Goal: Check status: Check status

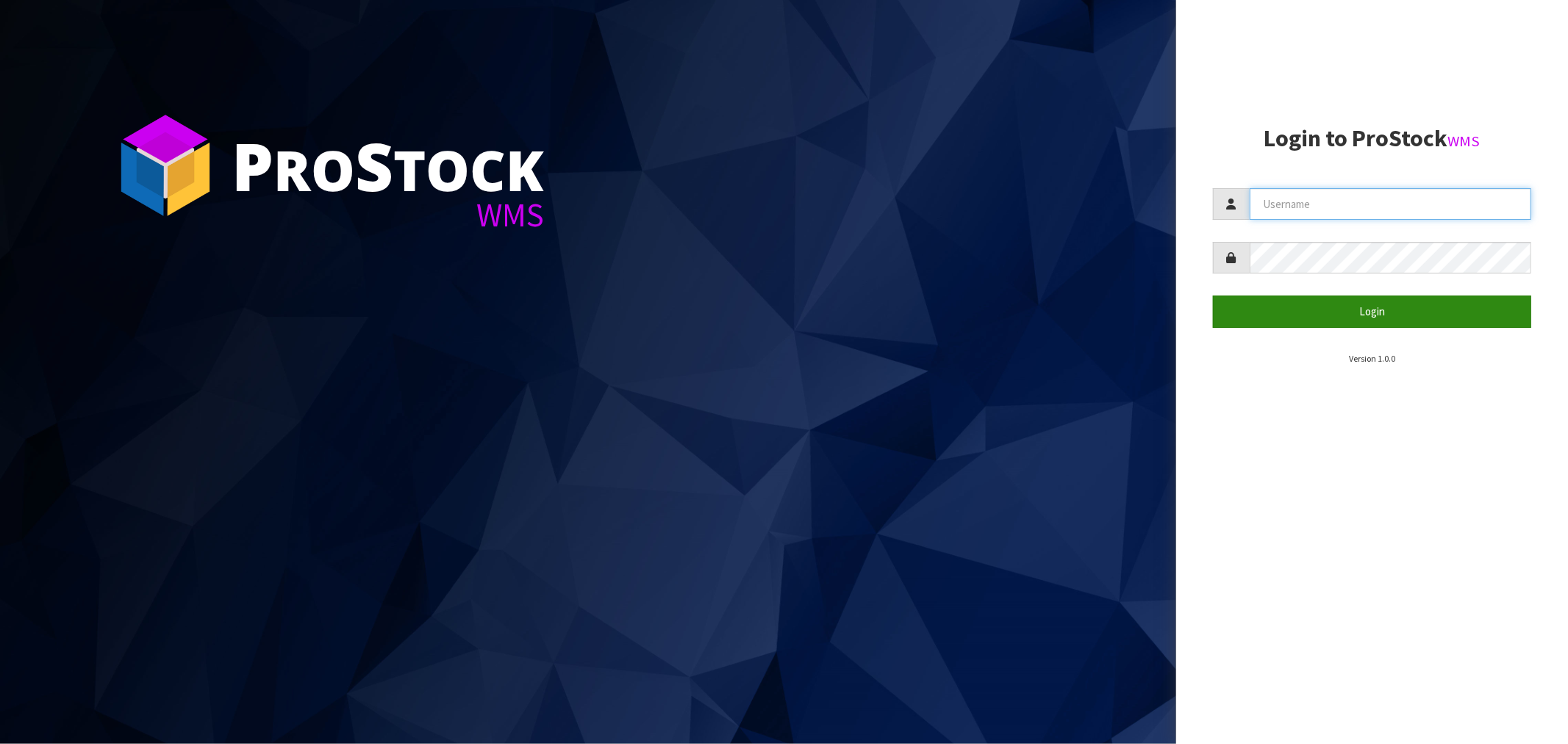
type input "[EMAIL_ADDRESS][DOMAIN_NAME]"
click at [1369, 310] on button "Login" at bounding box center [1372, 311] width 318 height 32
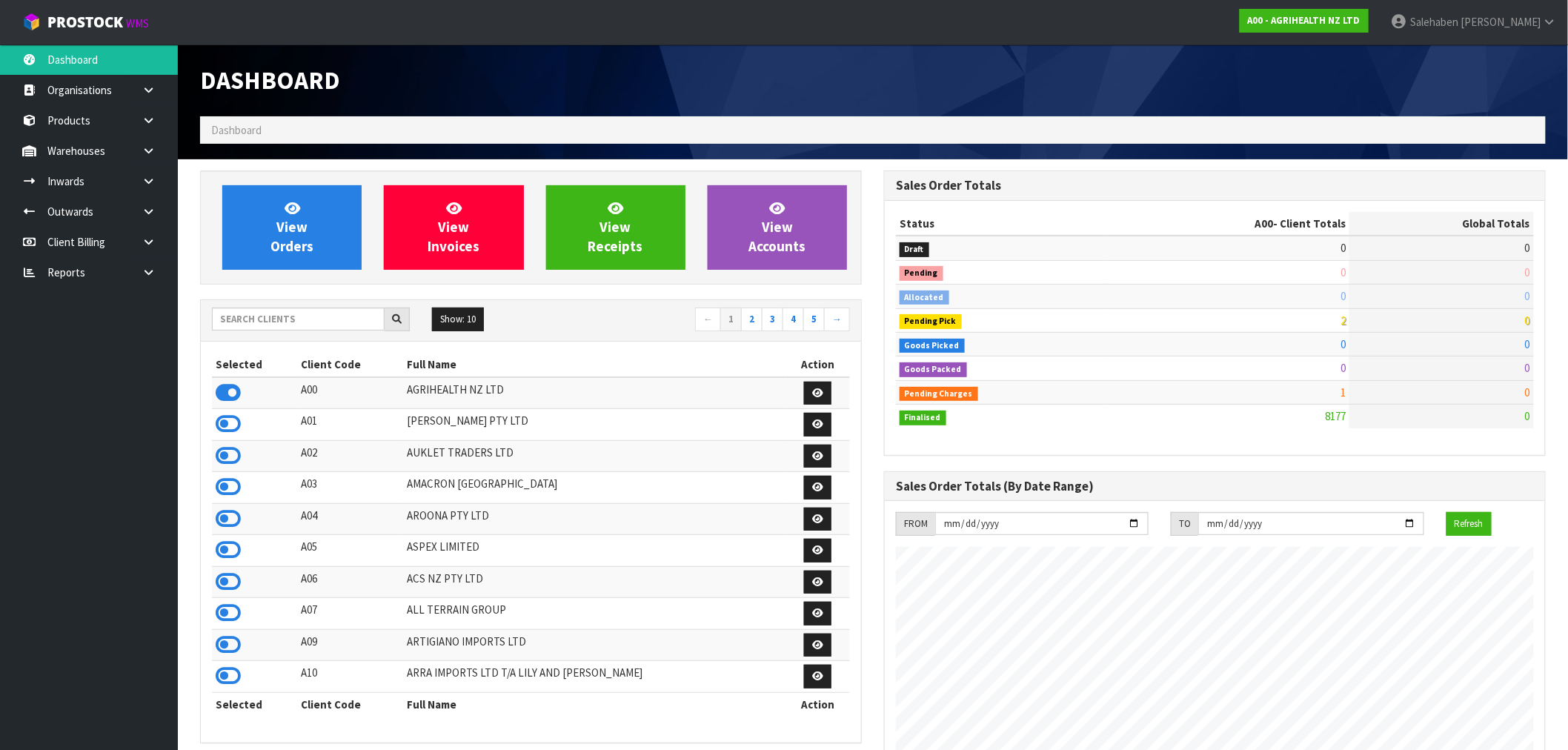
scroll to position [1123, 684]
click at [336, 313] on input "text" at bounding box center [298, 319] width 172 height 23
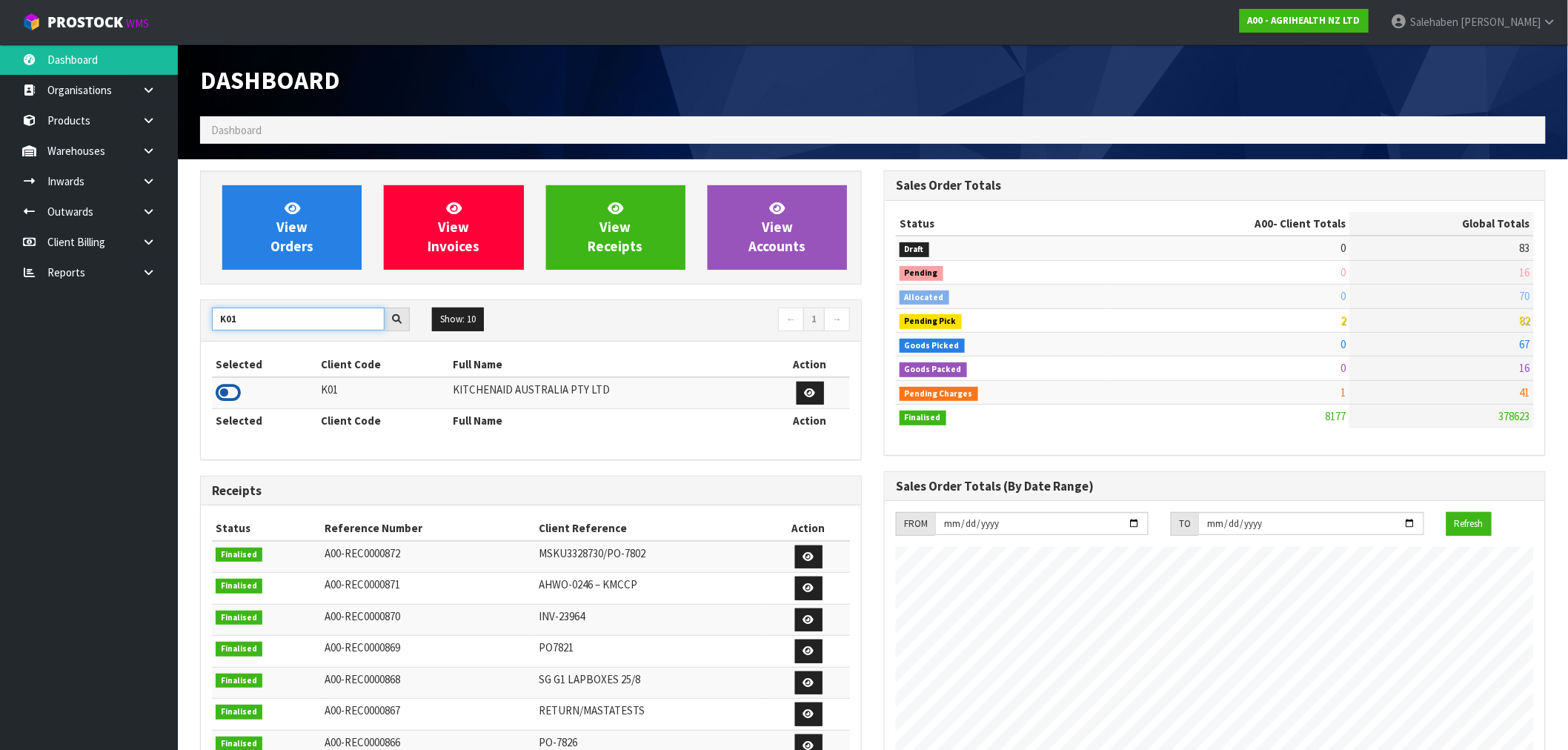
type input "K01"
click at [221, 397] on icon at bounding box center [228, 393] width 25 height 22
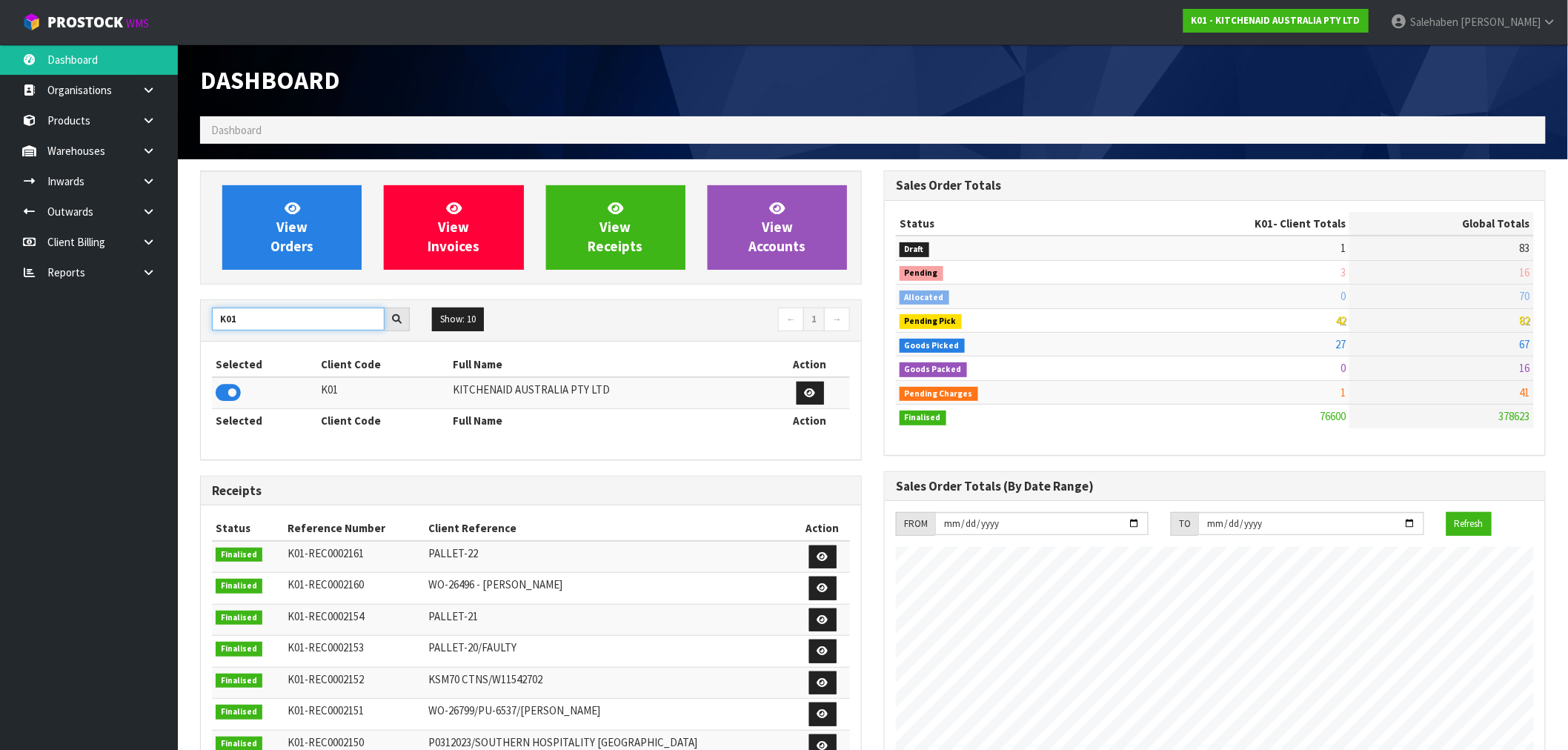
drag, startPoint x: 258, startPoint y: 320, endPoint x: 172, endPoint y: 315, distance: 86.1
click at [172, 315] on body "Toggle navigation ProStock WMS K01 - KITCHENAID AUSTRALIA PTY LTD Salehaben Pat…" at bounding box center [784, 375] width 1568 height 750
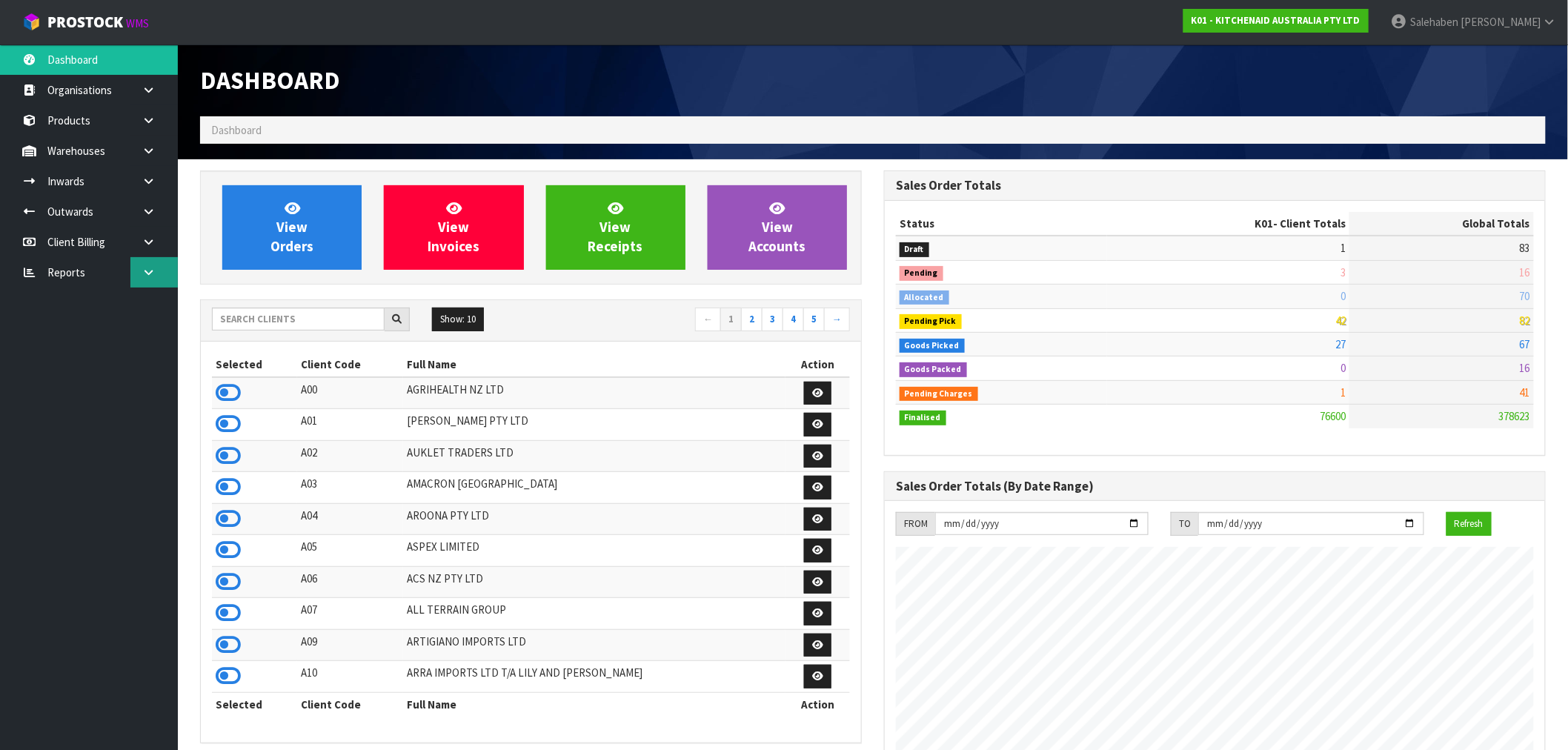
click at [151, 271] on icon at bounding box center [148, 272] width 14 height 11
click at [58, 334] on link "CWL" at bounding box center [89, 334] width 178 height 30
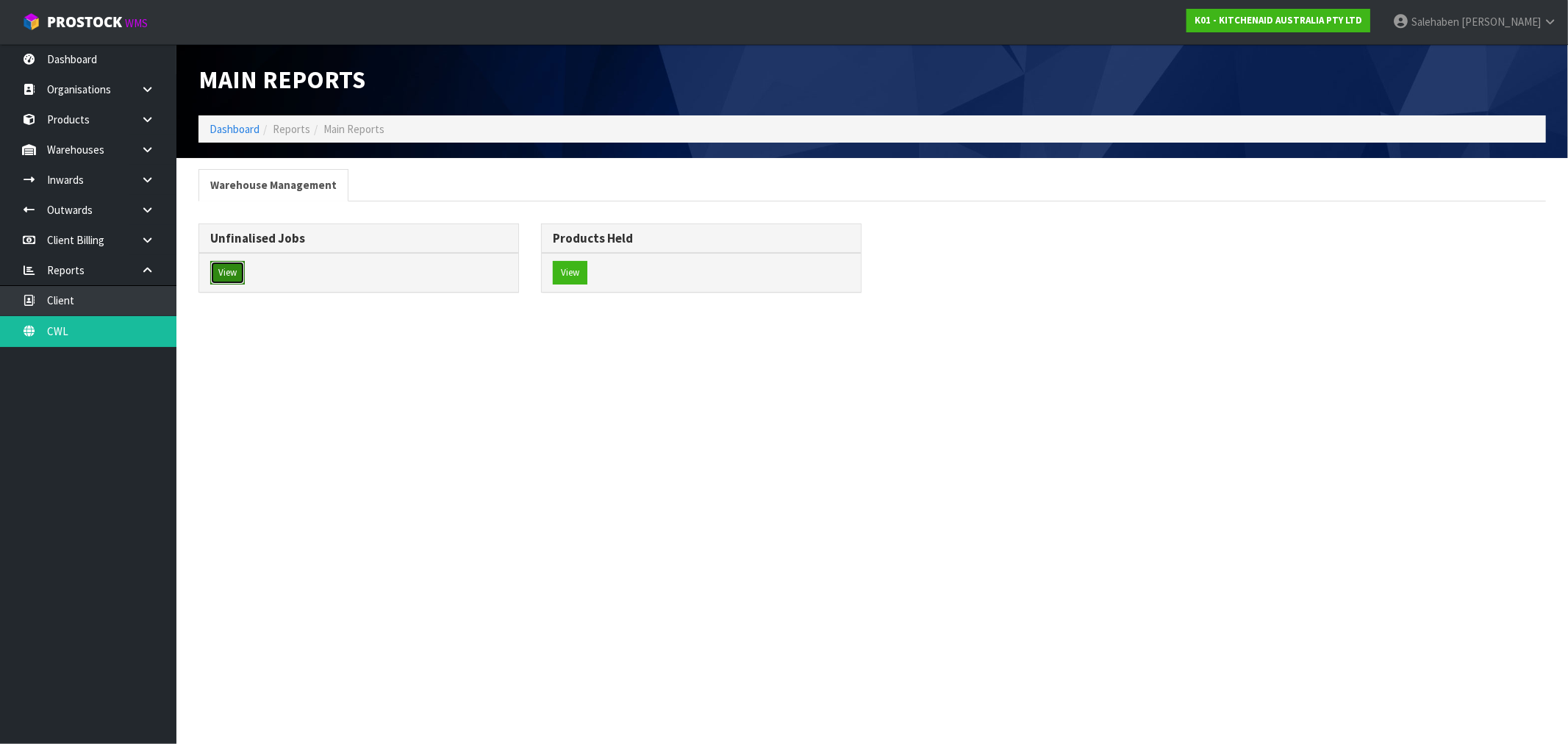
click at [229, 275] on button "View" at bounding box center [227, 273] width 34 height 24
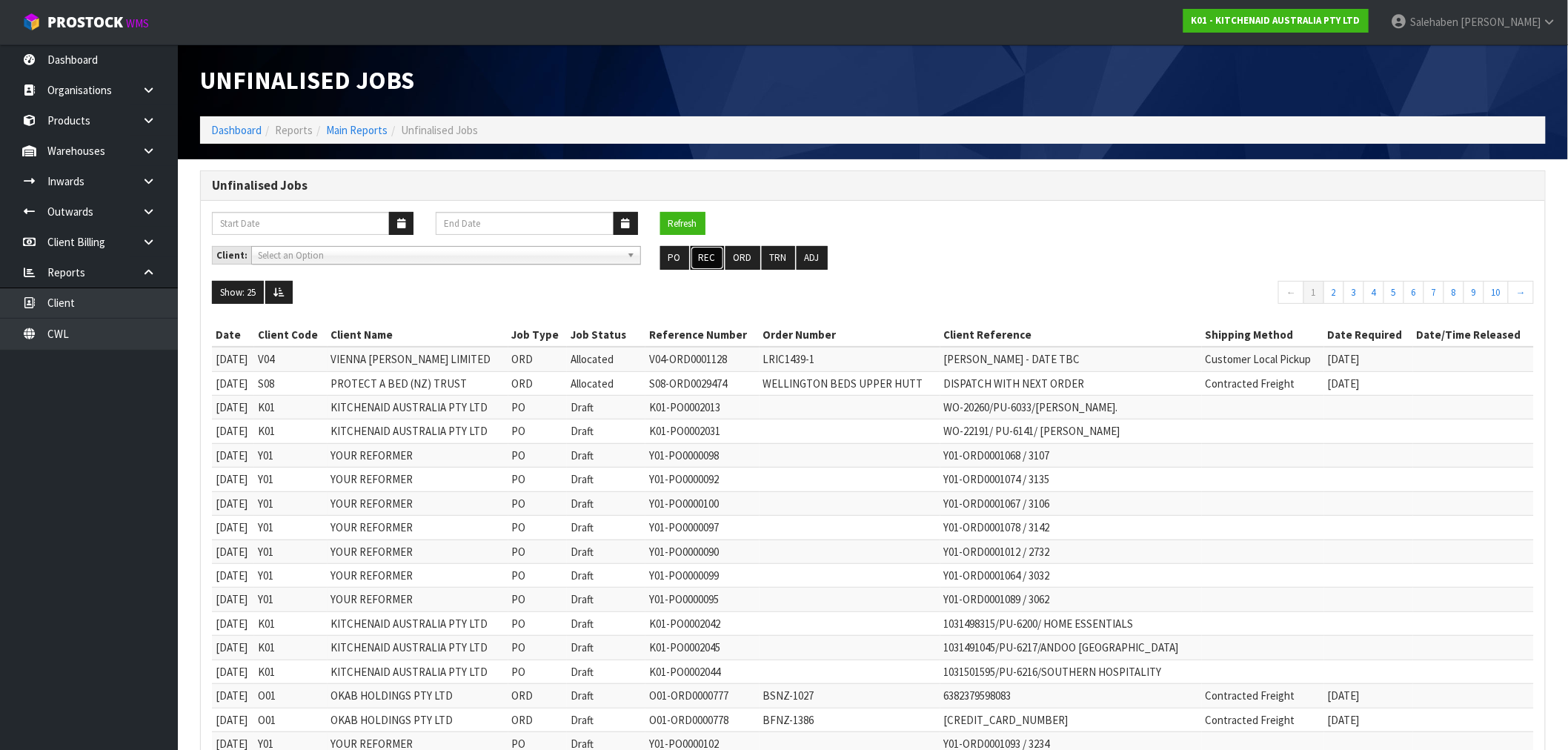
click at [709, 259] on button "REC" at bounding box center [707, 258] width 34 height 24
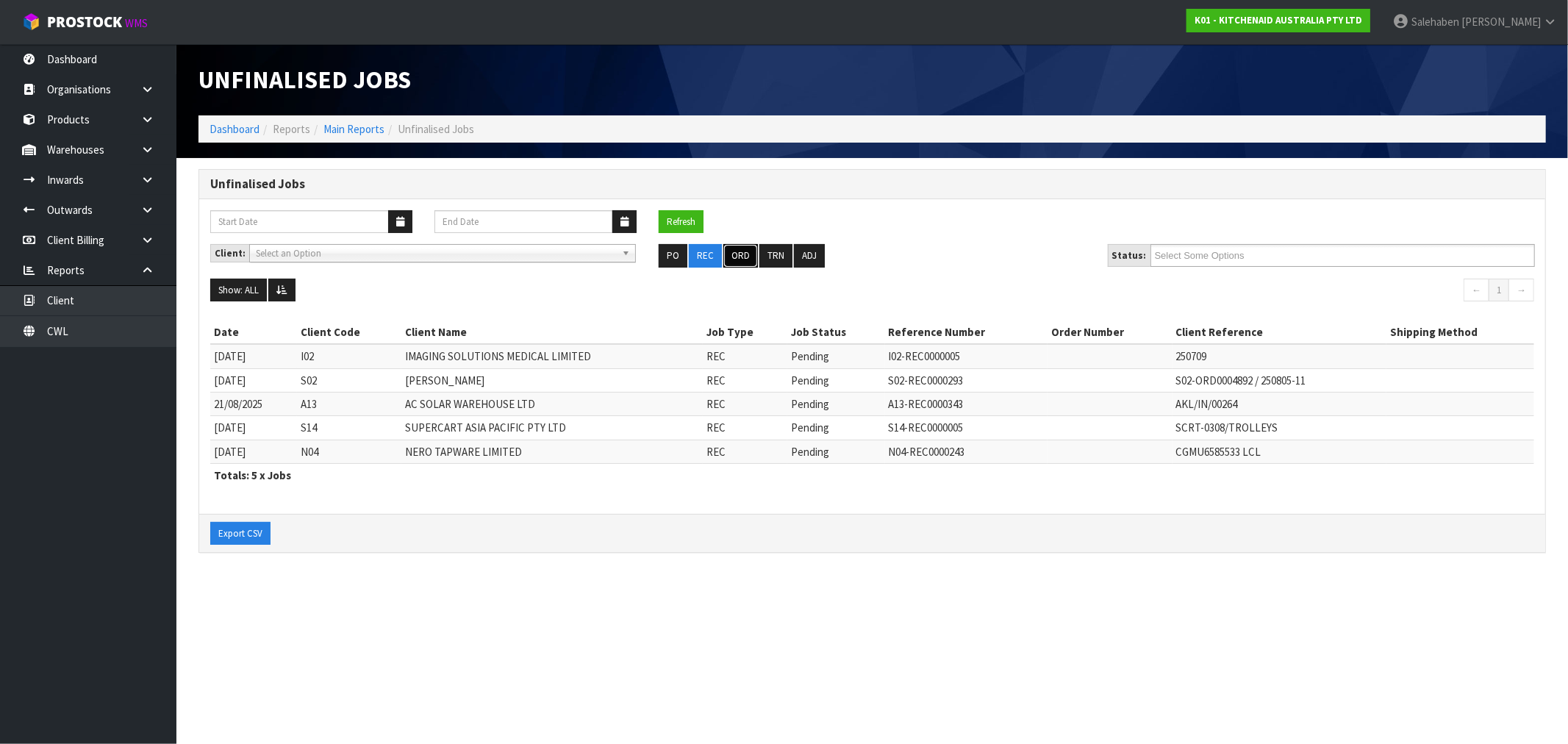
click at [745, 256] on button "ORD" at bounding box center [740, 256] width 34 height 24
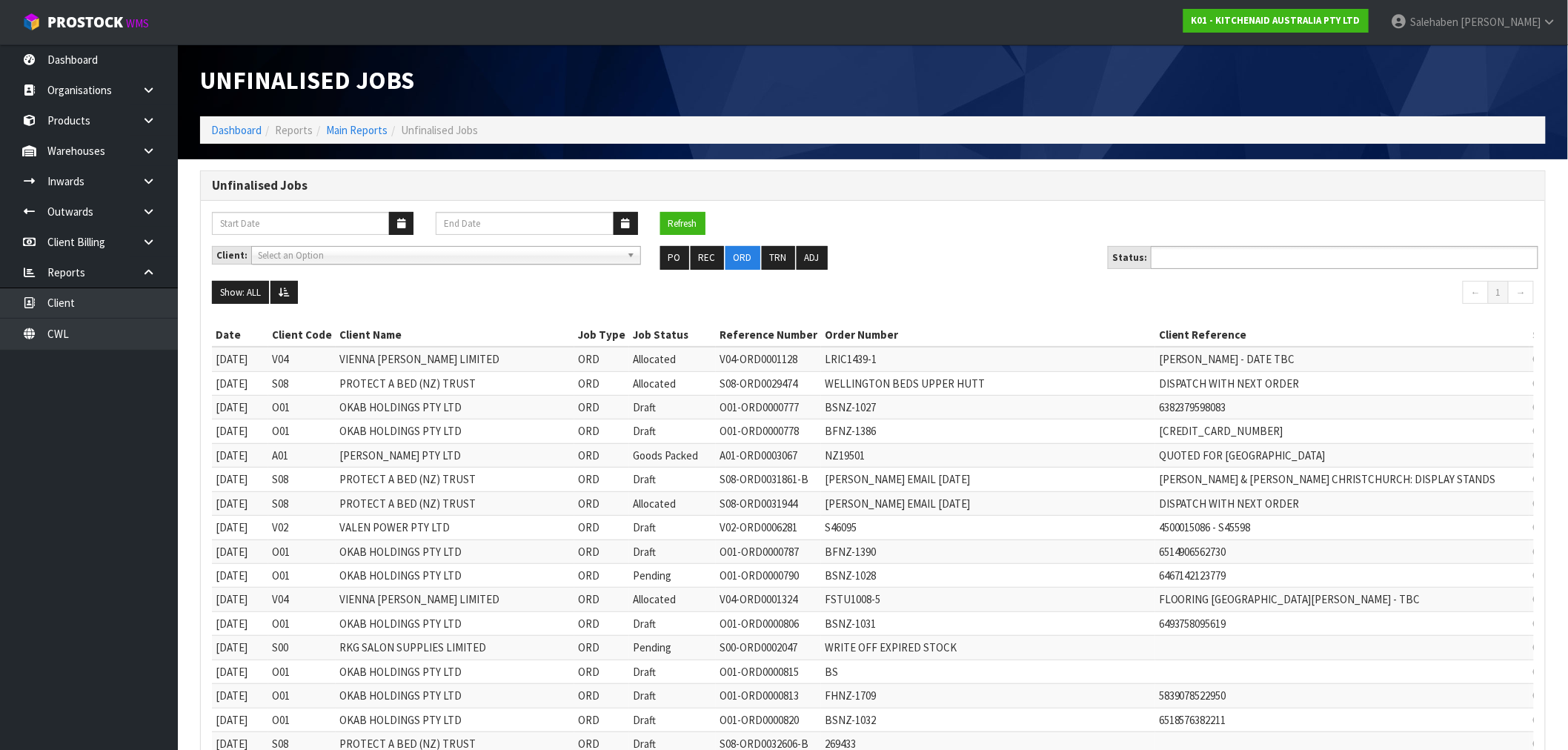
click at [1230, 258] on input "text" at bounding box center [1209, 257] width 109 height 18
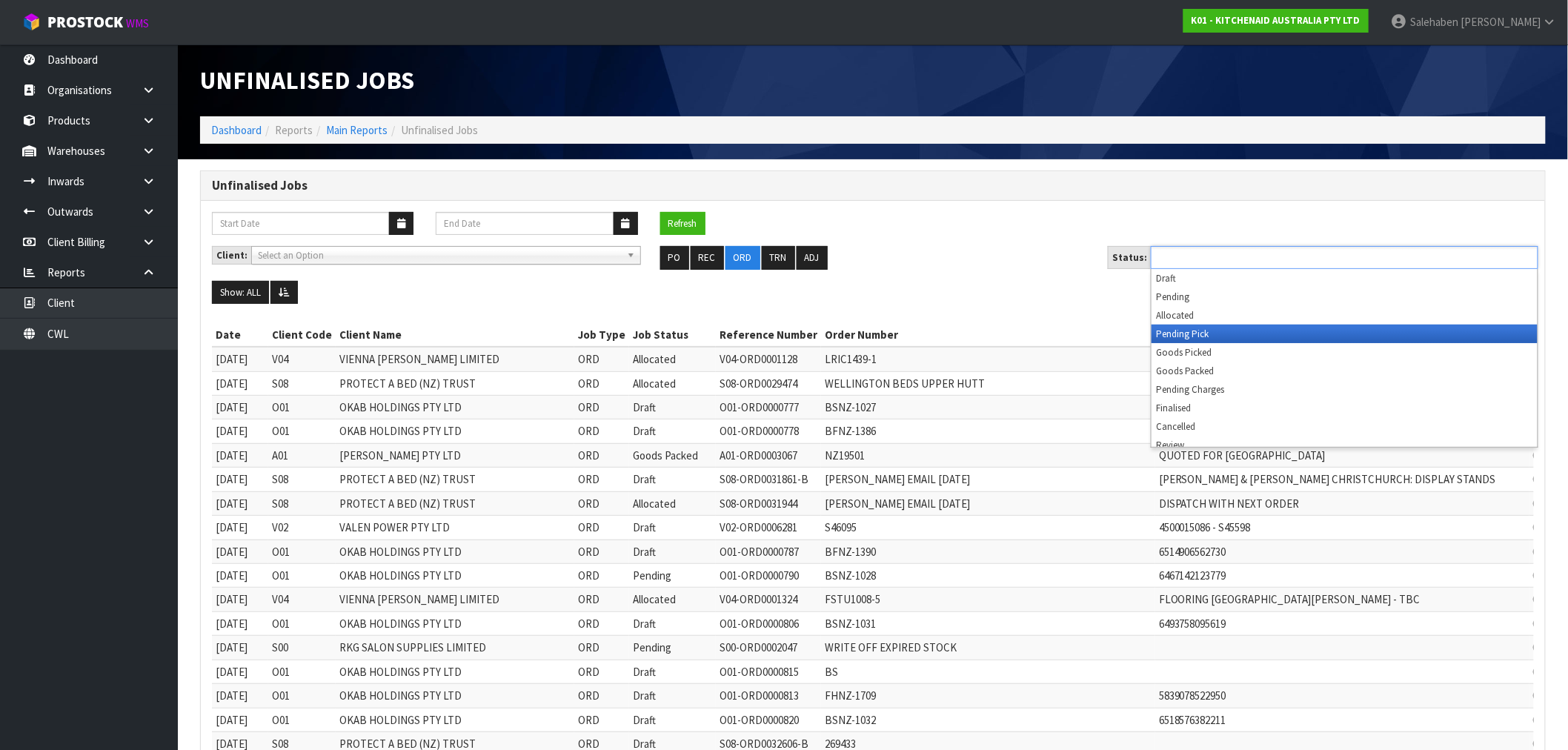
click at [1184, 335] on li "Pending Pick" at bounding box center [1345, 334] width 386 height 18
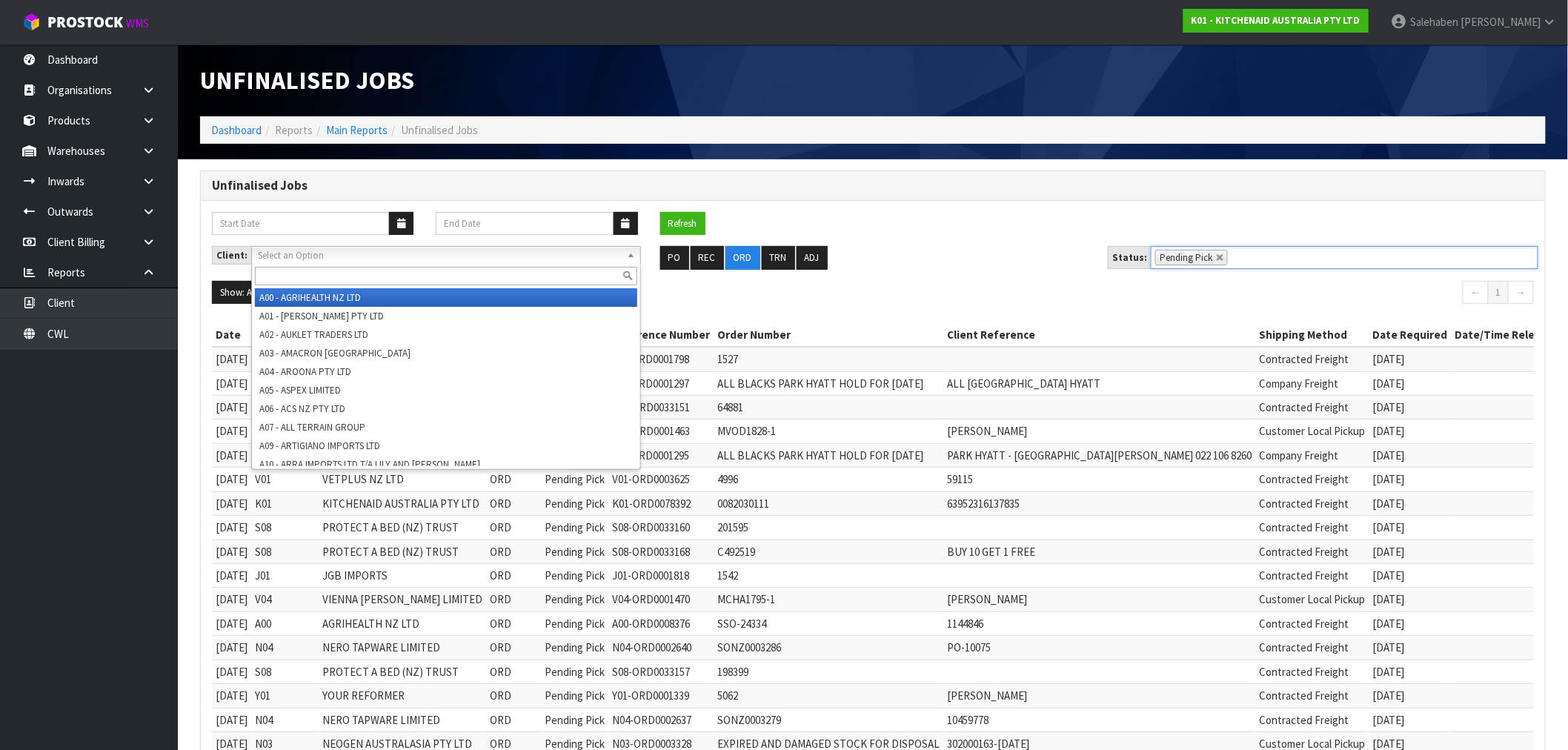
click at [627, 252] on b at bounding box center [633, 255] width 13 height 17
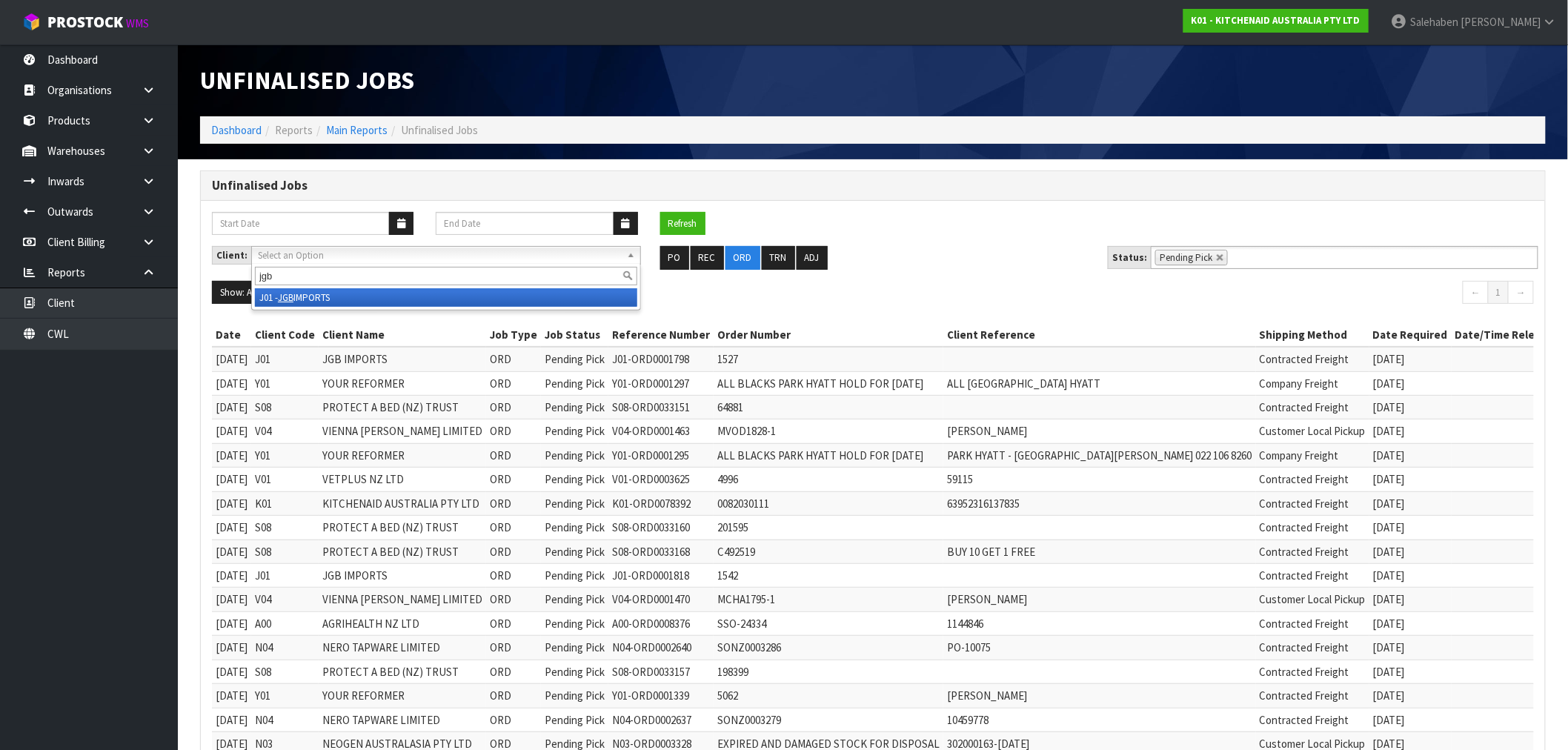
type input "jgb"
click at [292, 297] on em "JGB" at bounding box center [285, 297] width 16 height 13
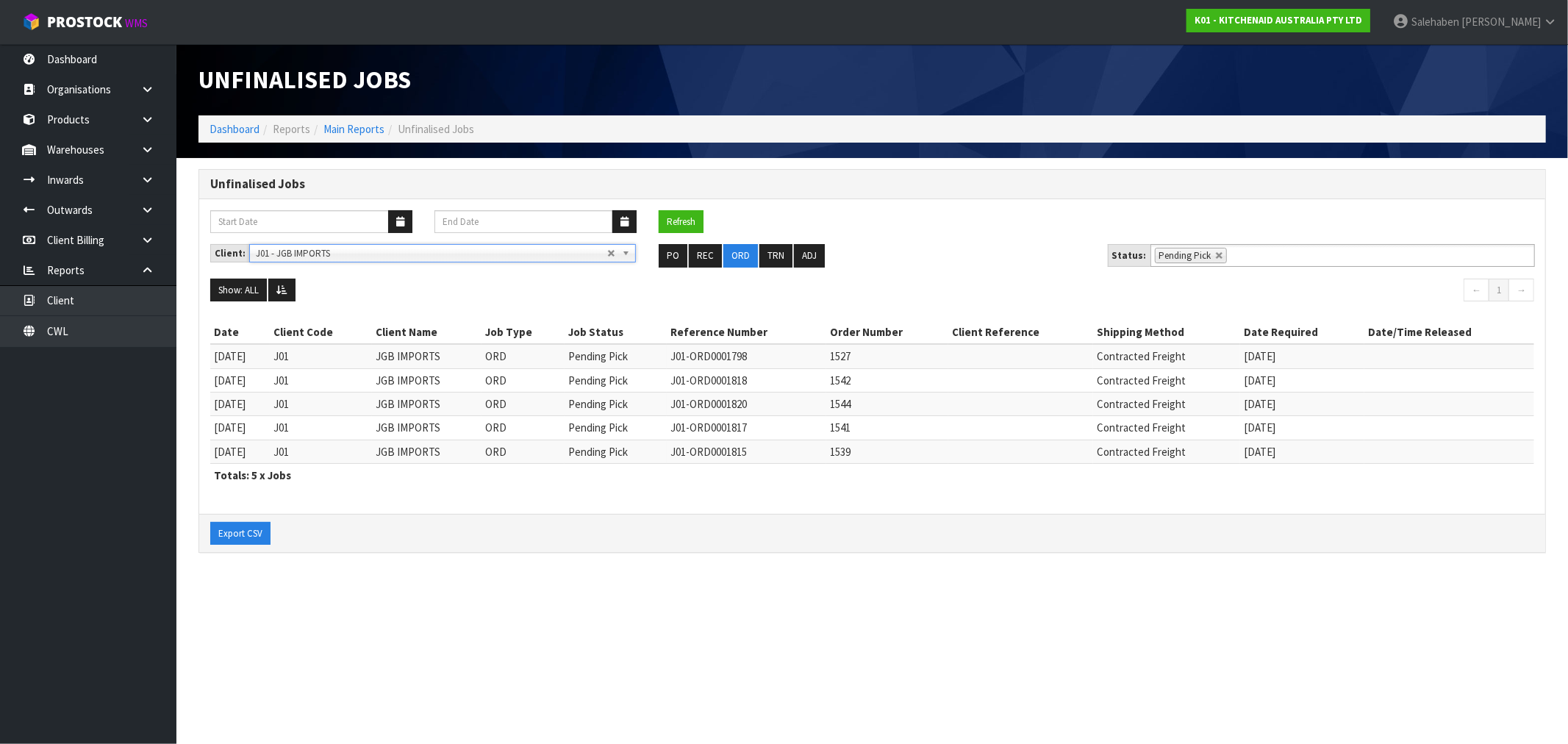
click at [622, 249] on b at bounding box center [628, 253] width 13 height 17
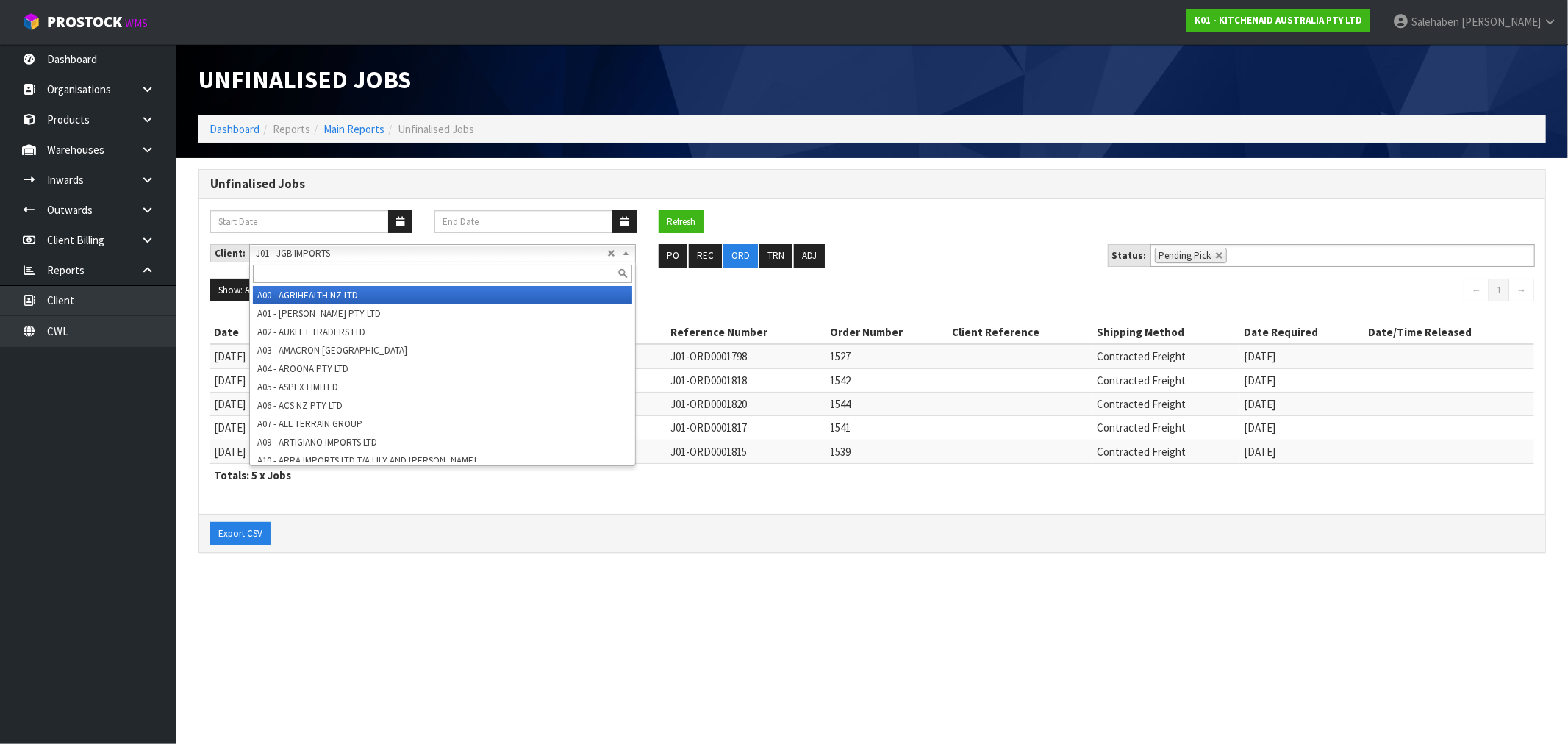
click at [311, 292] on li "A00 - AGRIHEALTH NZ LTD" at bounding box center [443, 294] width 380 height 18
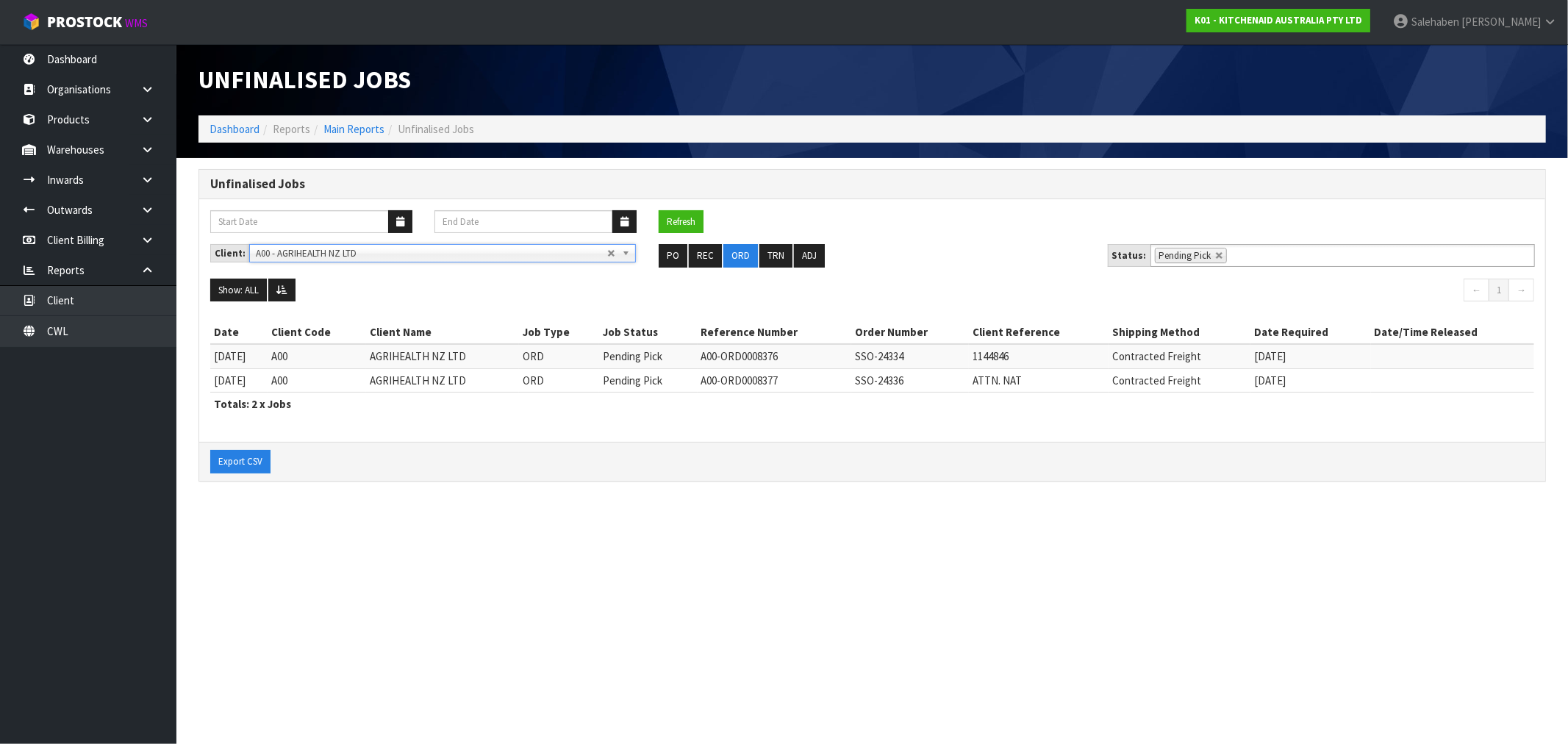
click at [623, 251] on b at bounding box center [628, 253] width 13 height 17
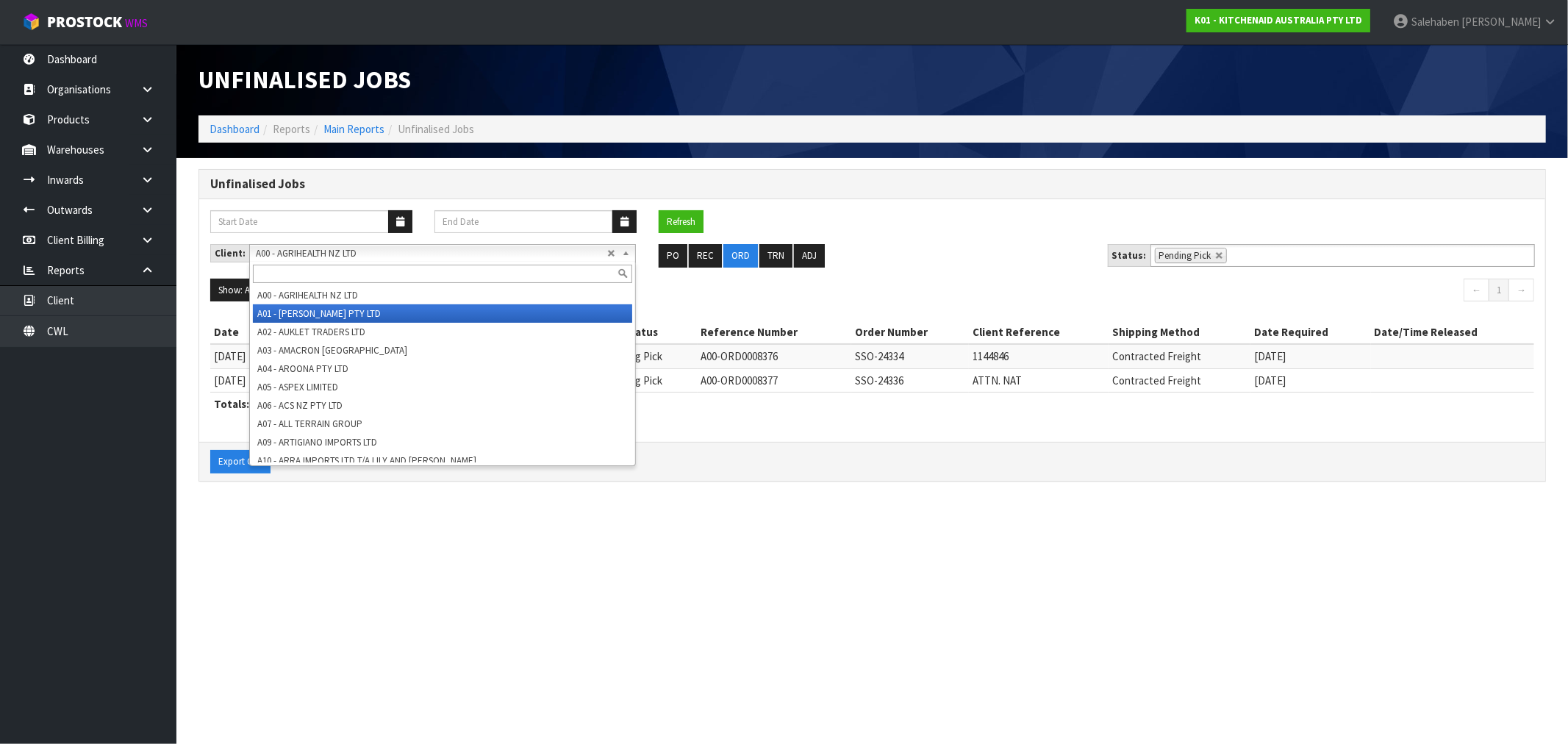
click at [285, 310] on li "A01 - AGAIN FASTER PTY LTD" at bounding box center [443, 313] width 380 height 18
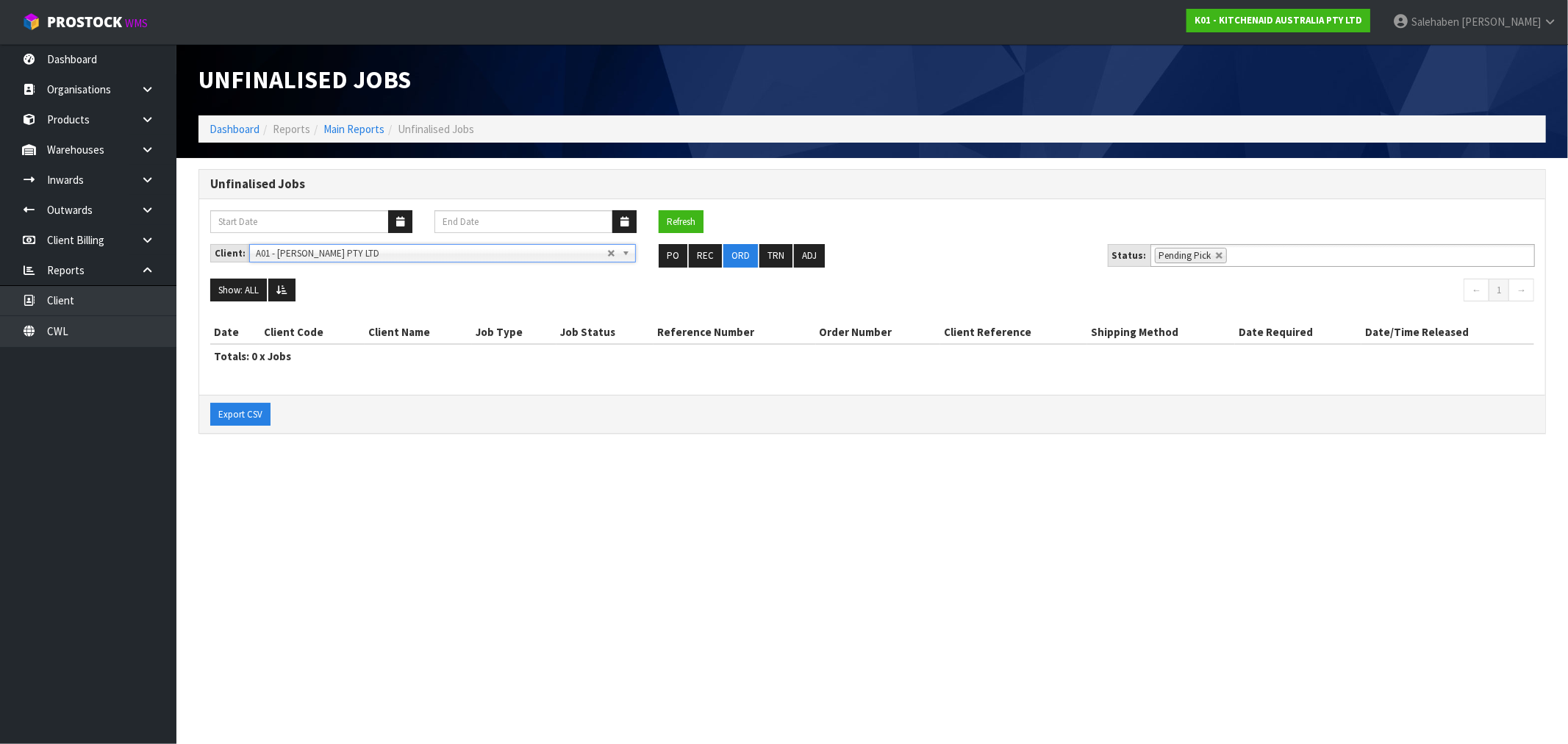
click at [626, 254] on b at bounding box center [628, 253] width 13 height 17
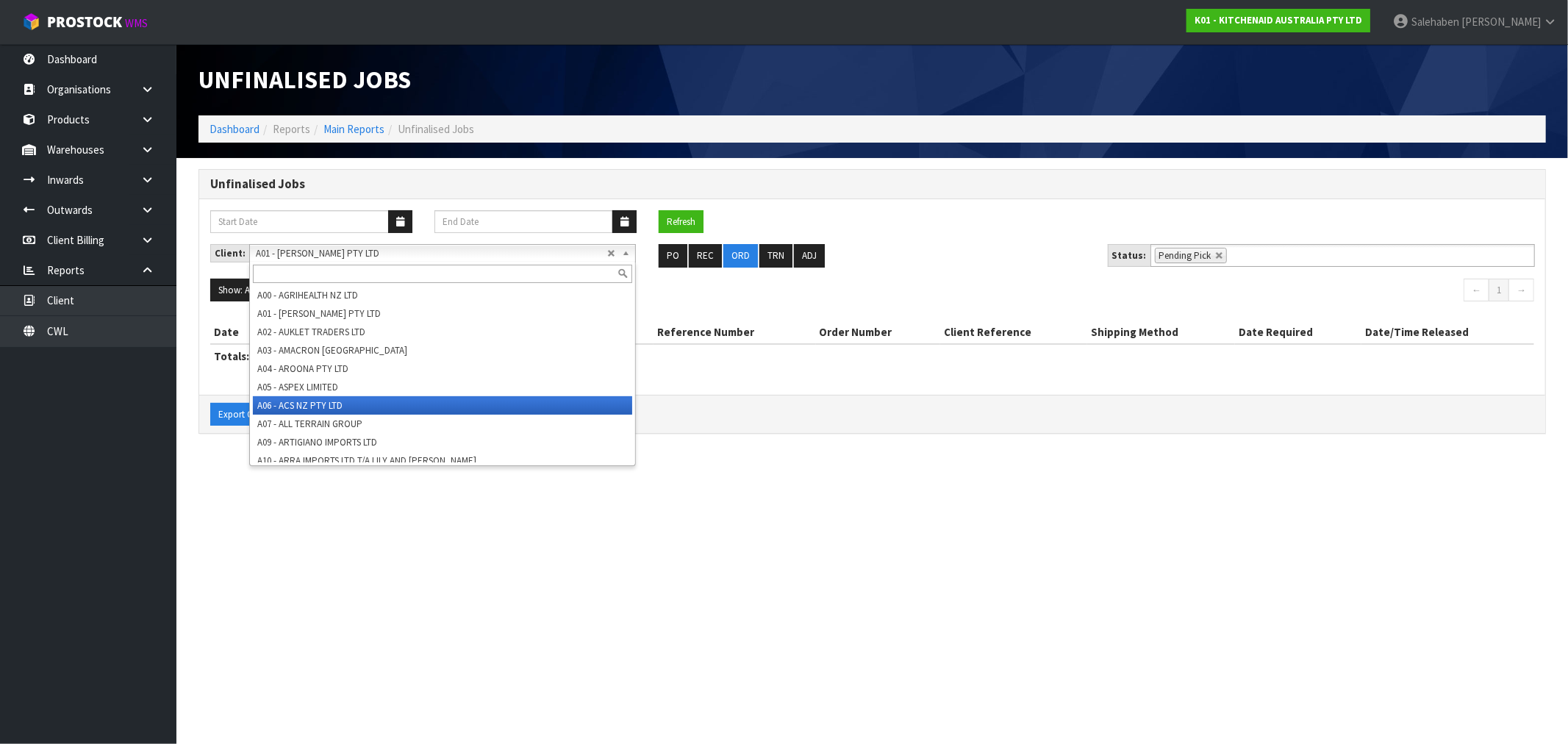
click at [324, 408] on li "A06 - ACS NZ PTY LTD" at bounding box center [443, 404] width 380 height 18
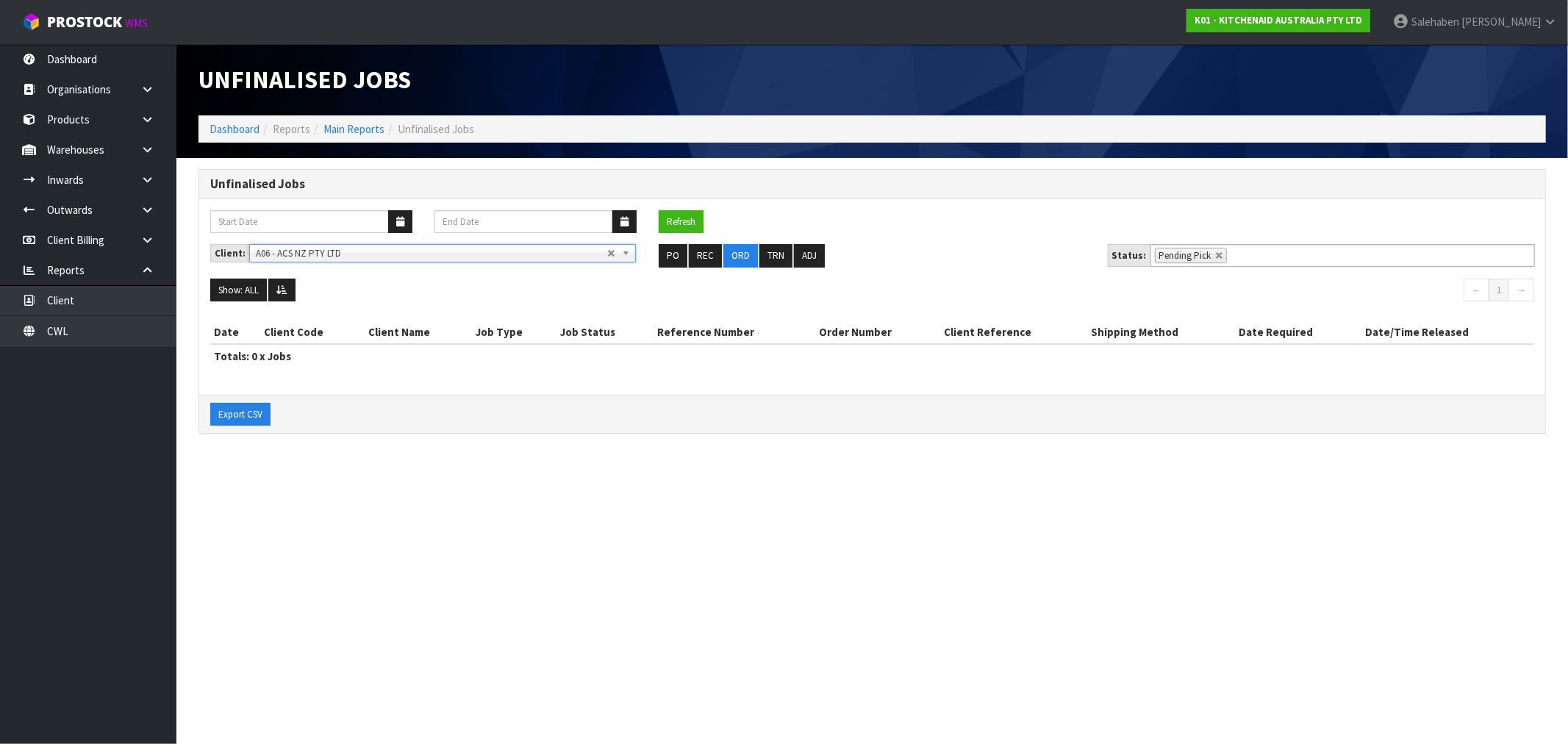
click at [622, 255] on b at bounding box center [628, 253] width 13 height 17
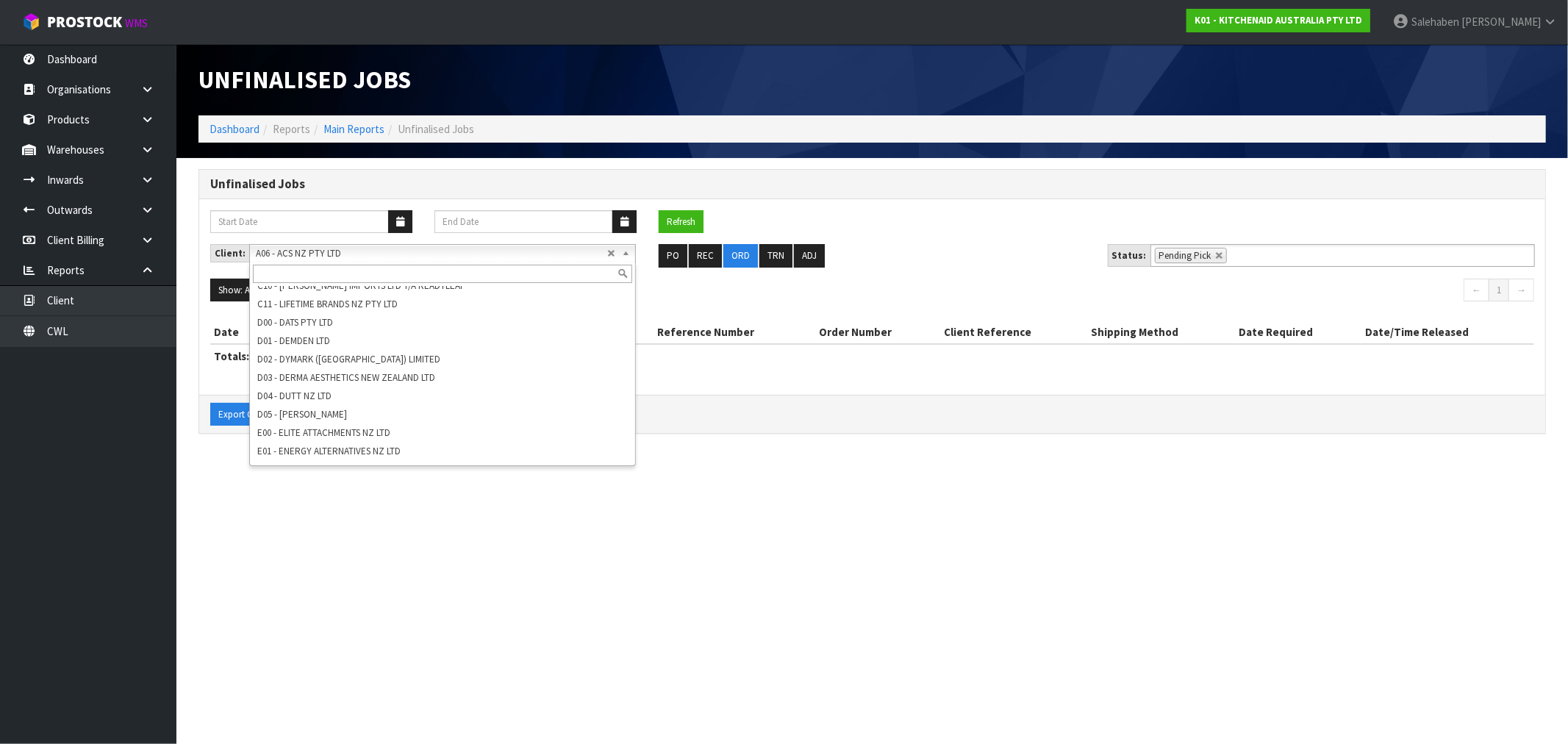
scroll to position [817, 0]
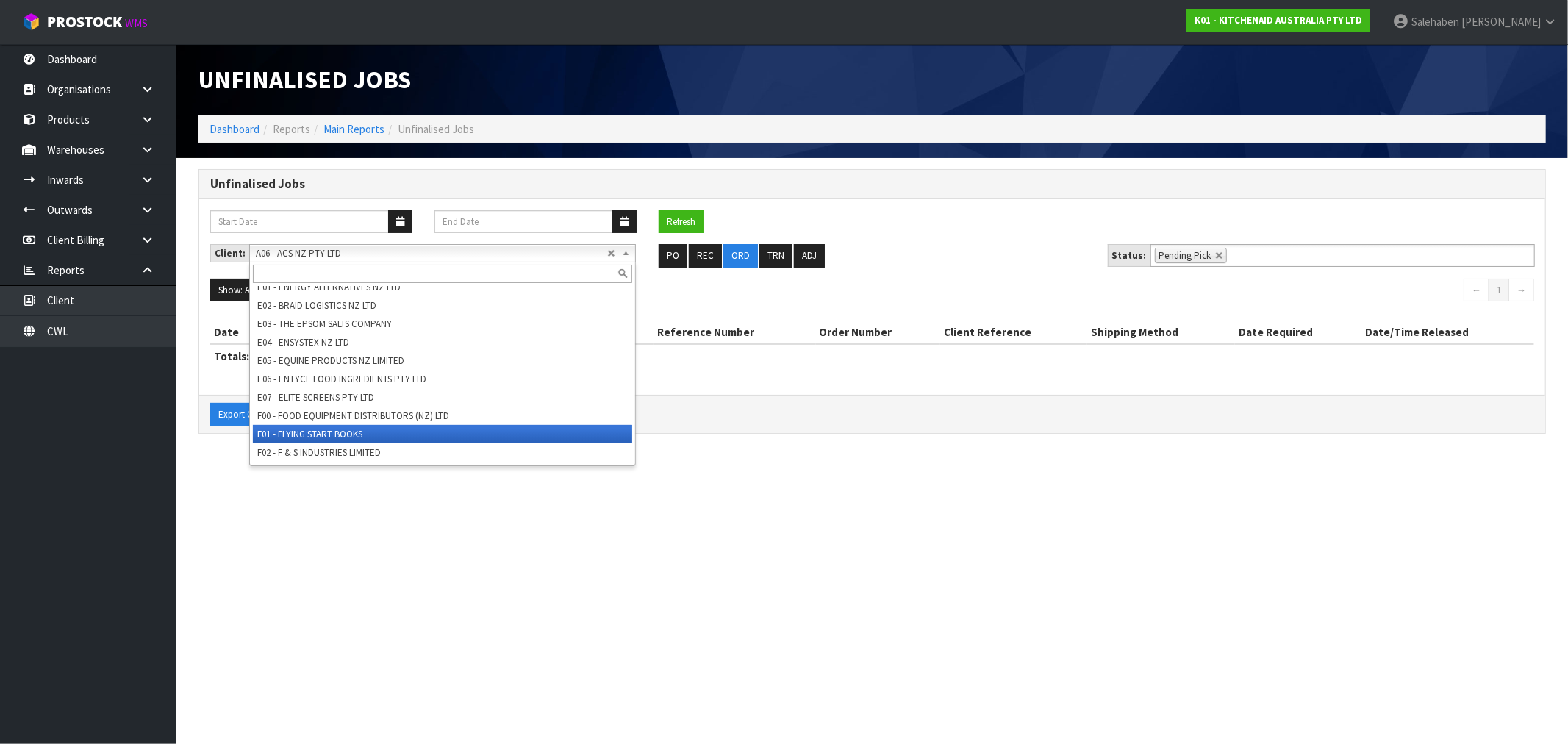
click at [323, 428] on li "F01 - FLYING START BOOKS" at bounding box center [443, 434] width 380 height 18
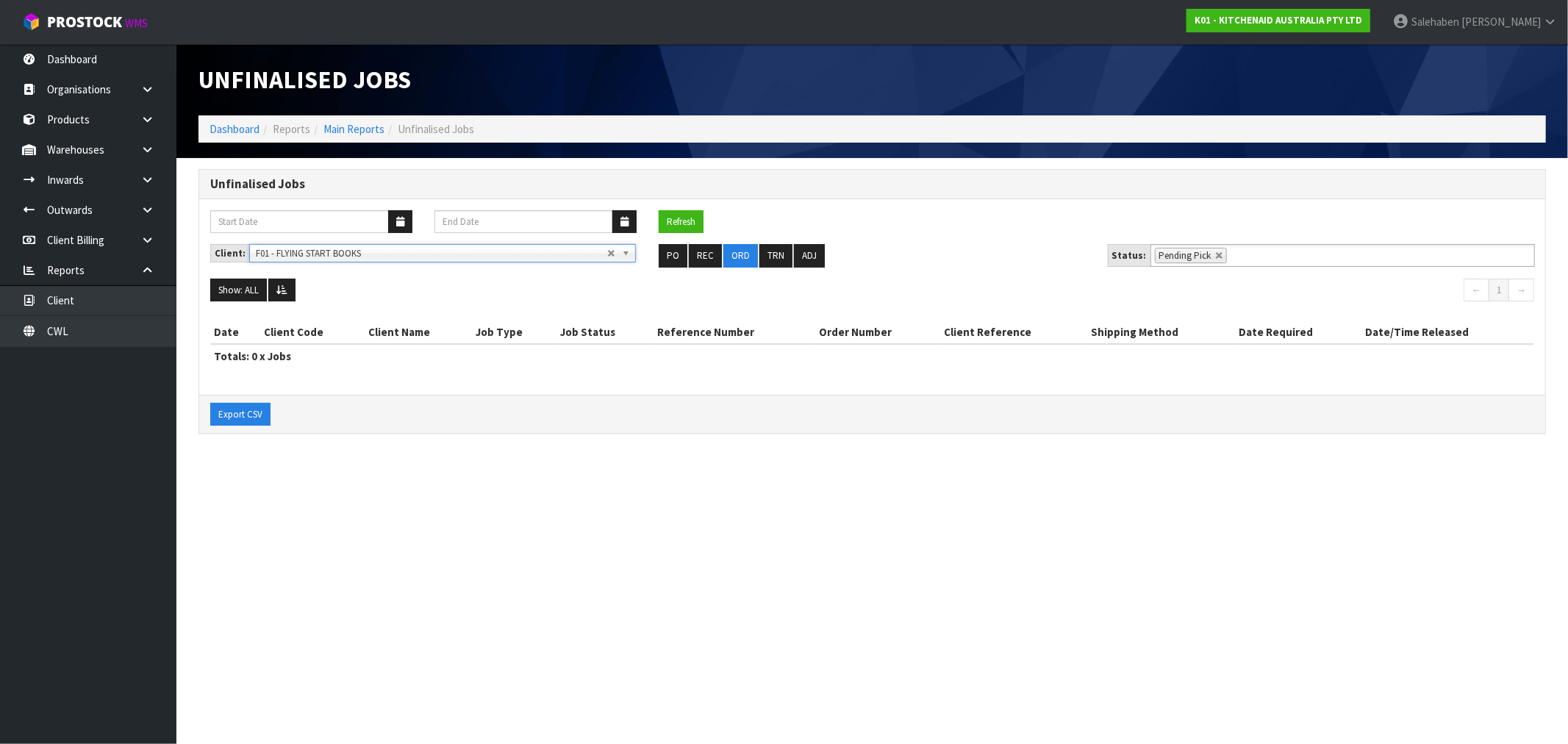
drag, startPoint x: 627, startPoint y: 253, endPoint x: 620, endPoint y: 259, distance: 9.2
click at [626, 254] on b at bounding box center [628, 253] width 13 height 17
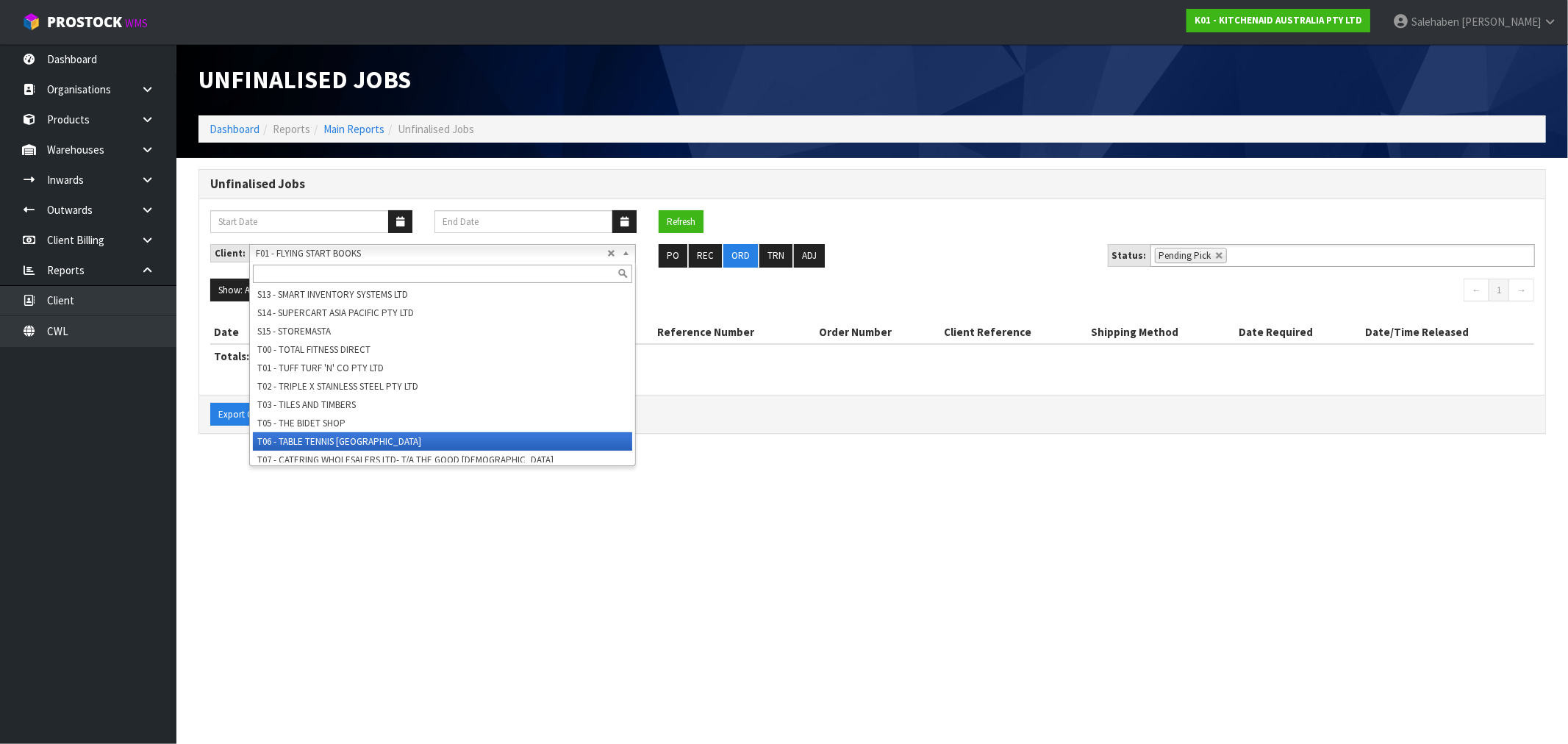
scroll to position [2527, 0]
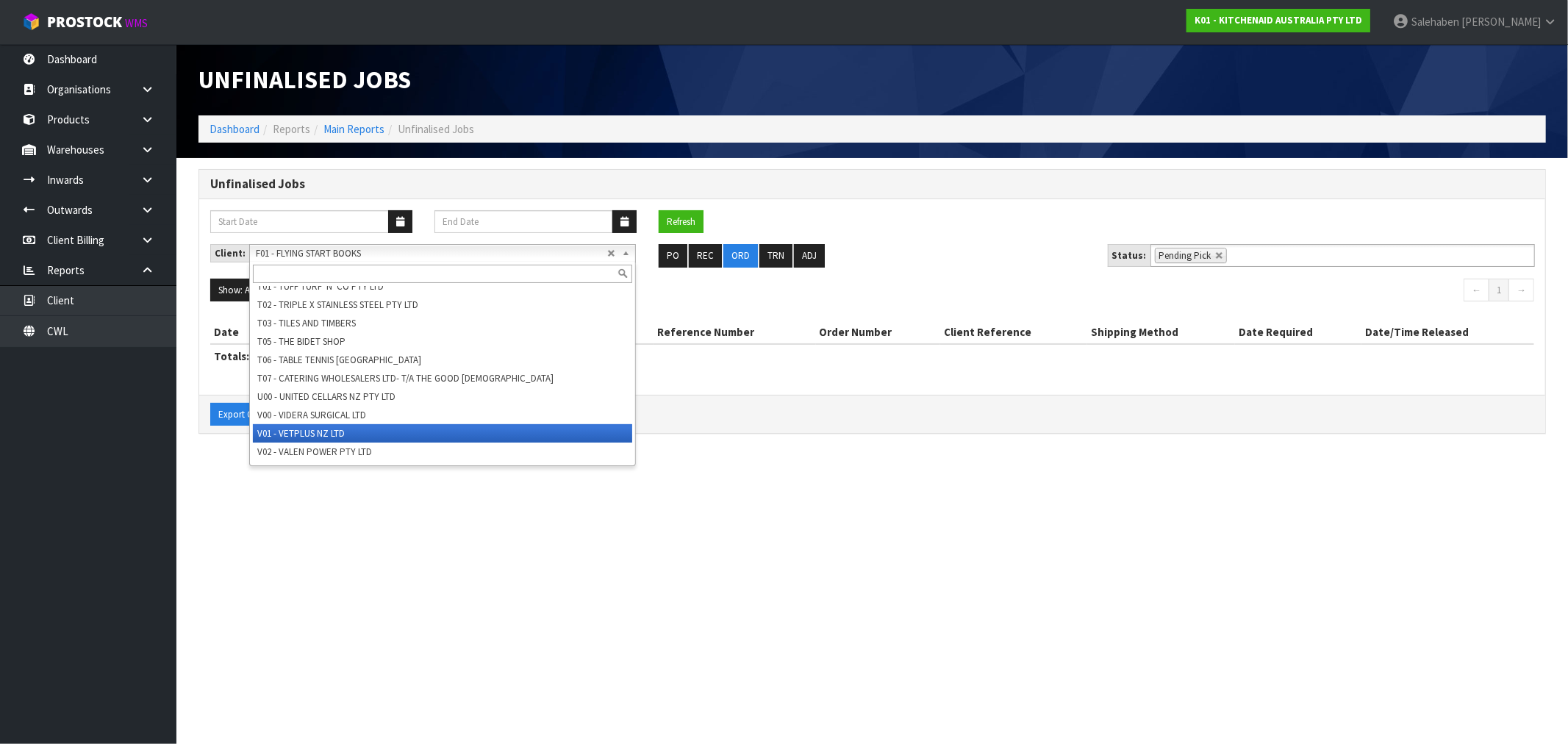
click at [284, 427] on li "V01 - VETPLUS NZ LTD" at bounding box center [443, 433] width 380 height 18
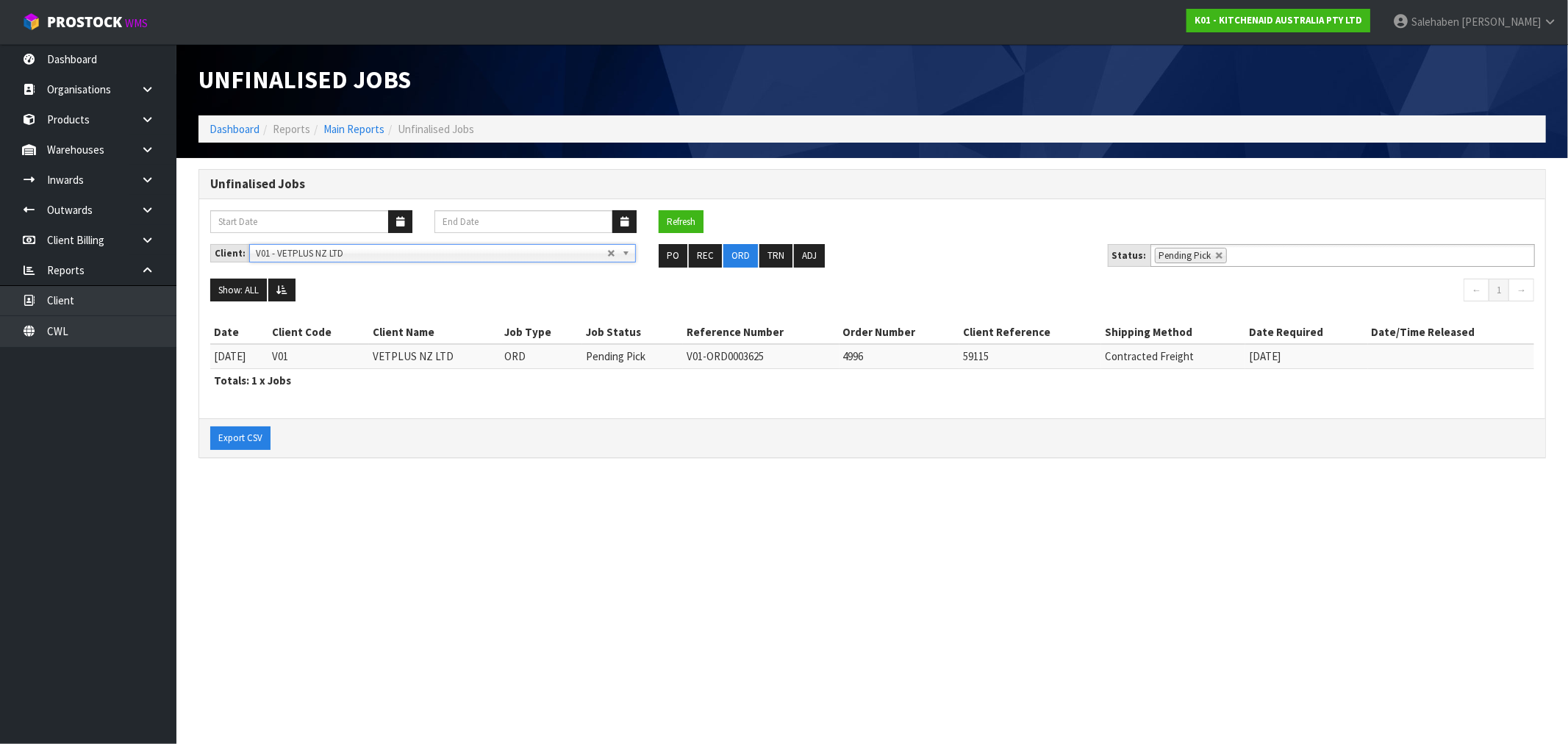
click at [623, 254] on b at bounding box center [628, 253] width 13 height 17
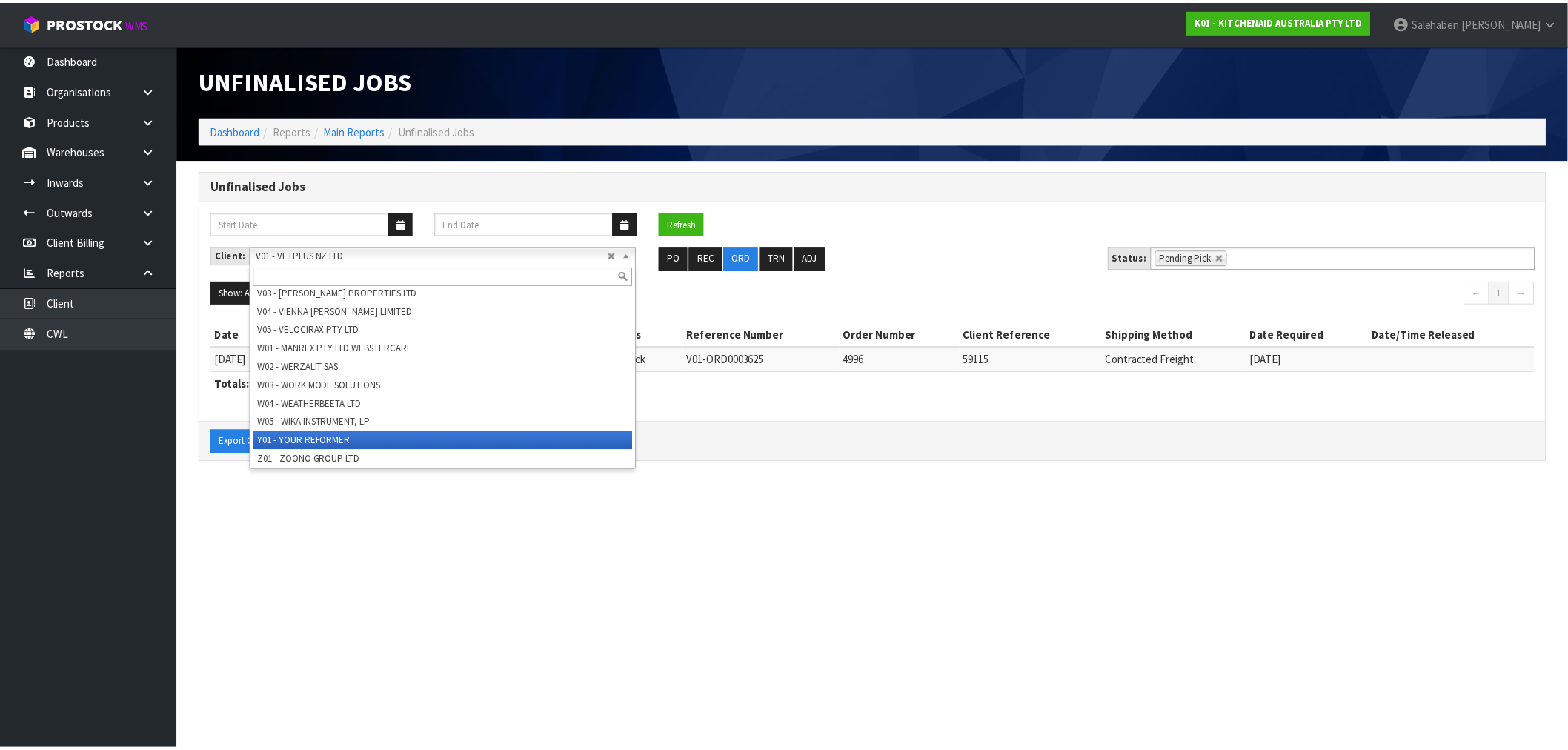
scroll to position [2750, 0]
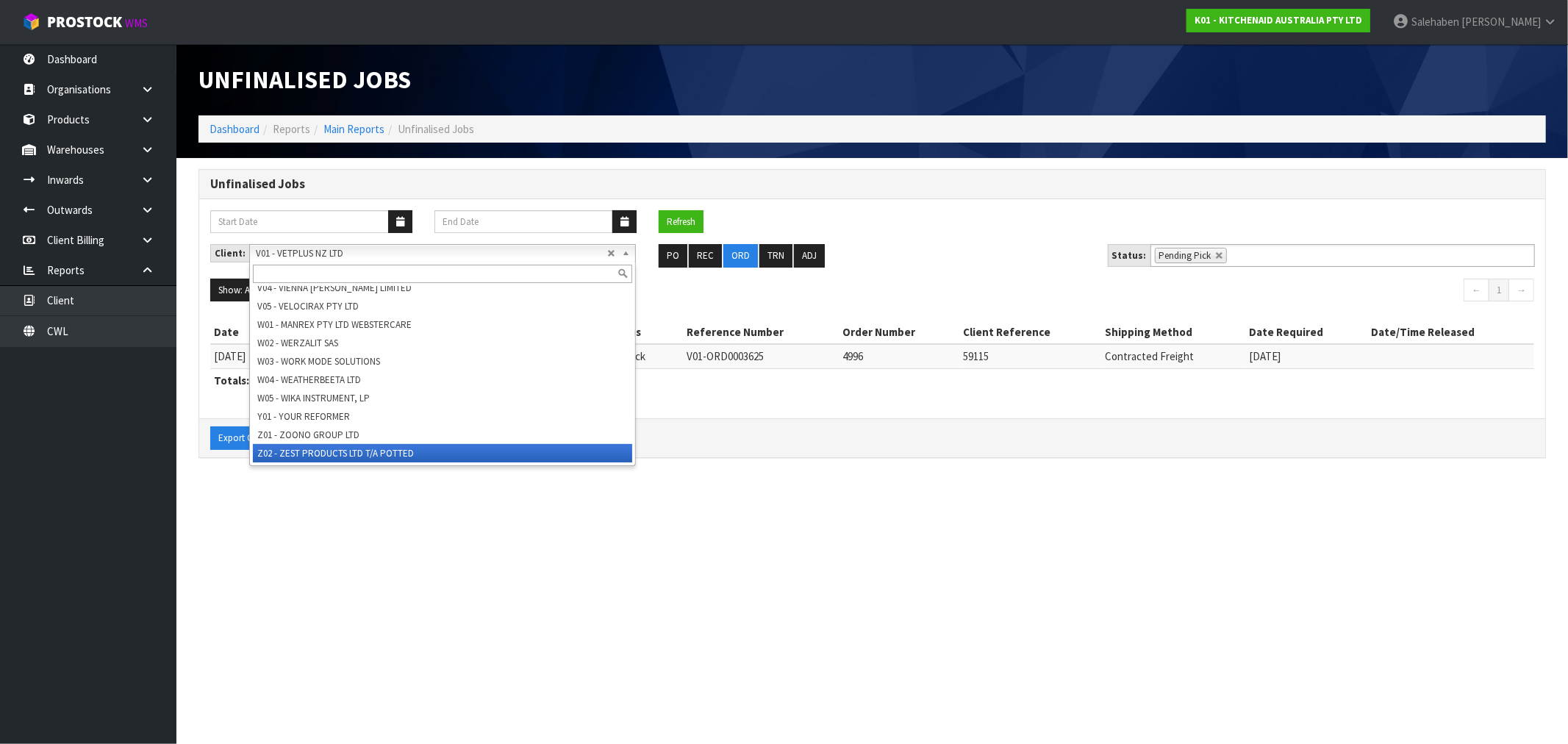
click at [336, 454] on li "Z02 - ZEST PRODUCTS LTD T/A POTTED" at bounding box center [443, 452] width 380 height 18
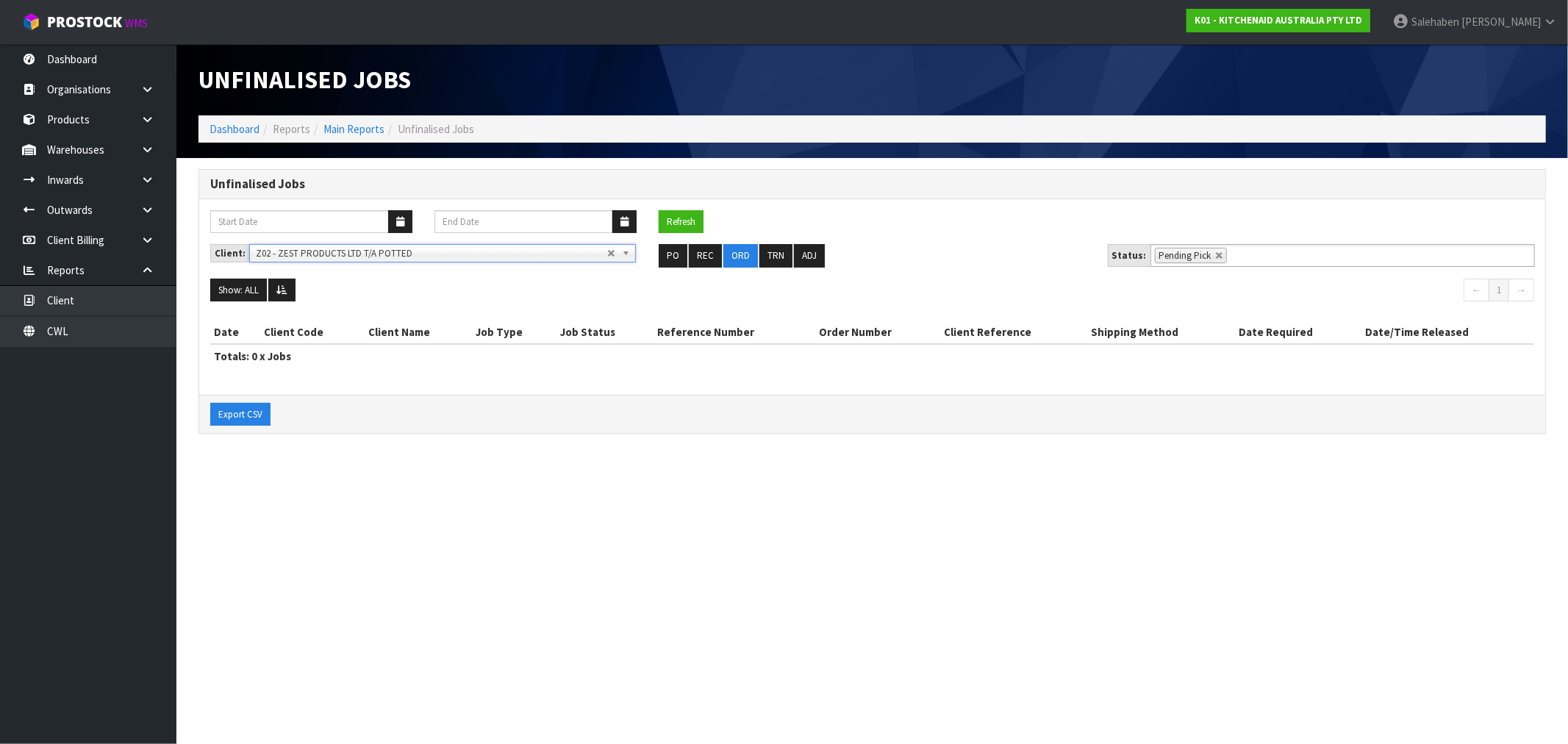
click at [348, 535] on section "Unfinalised Jobs Dashboard Reports Main Reports Unfinalised Jobs Unfinalised Jo…" at bounding box center [784, 372] width 1568 height 744
click at [253, 288] on button "Show: ALL" at bounding box center [239, 291] width 56 height 24
click at [231, 424] on link "ALL" at bounding box center [269, 417] width 116 height 20
click at [228, 126] on link "Dashboard" at bounding box center [234, 129] width 50 height 14
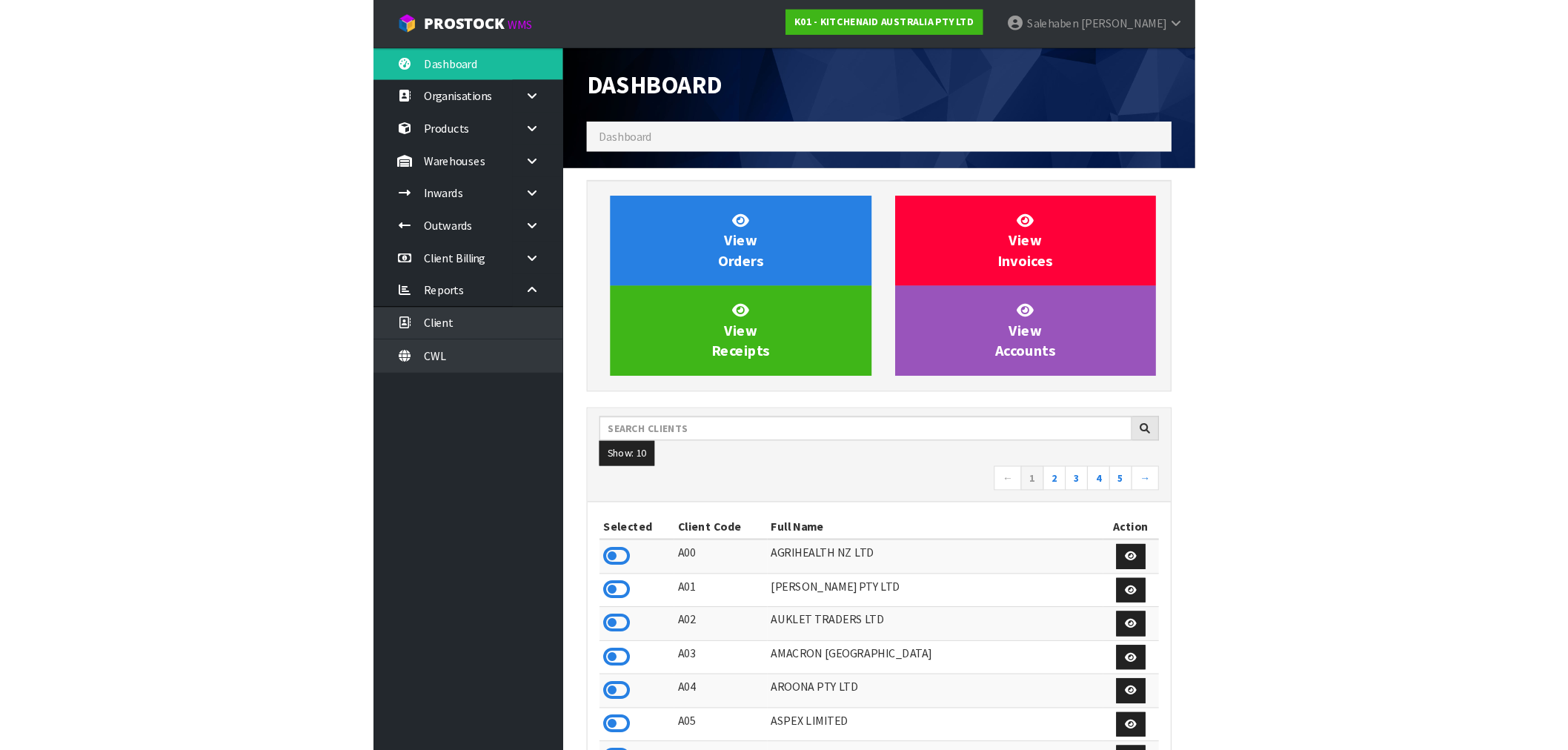
scroll to position [1123, 684]
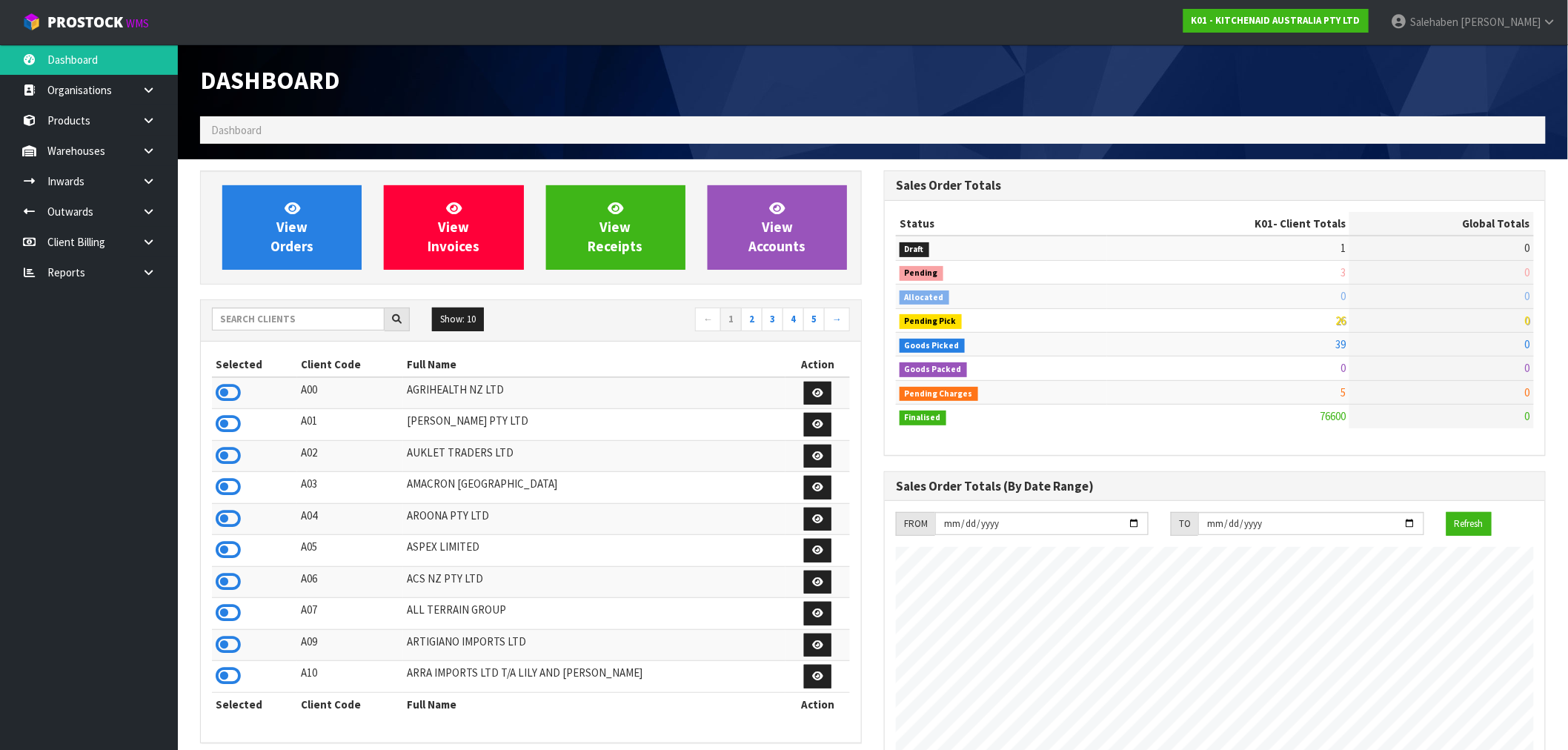
scroll to position [1123, 684]
click at [247, 322] on input "text" at bounding box center [298, 319] width 172 height 23
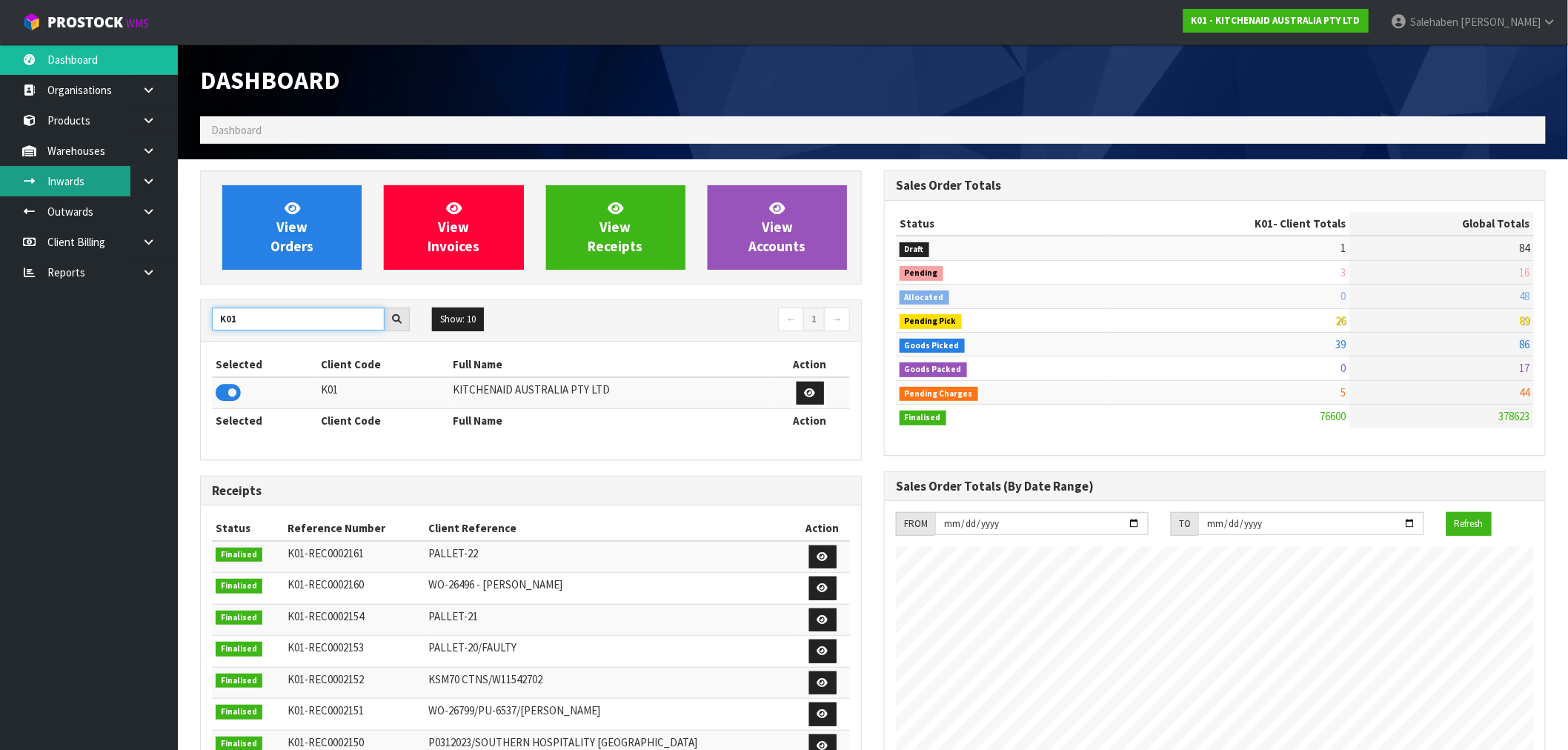
type input "K01"
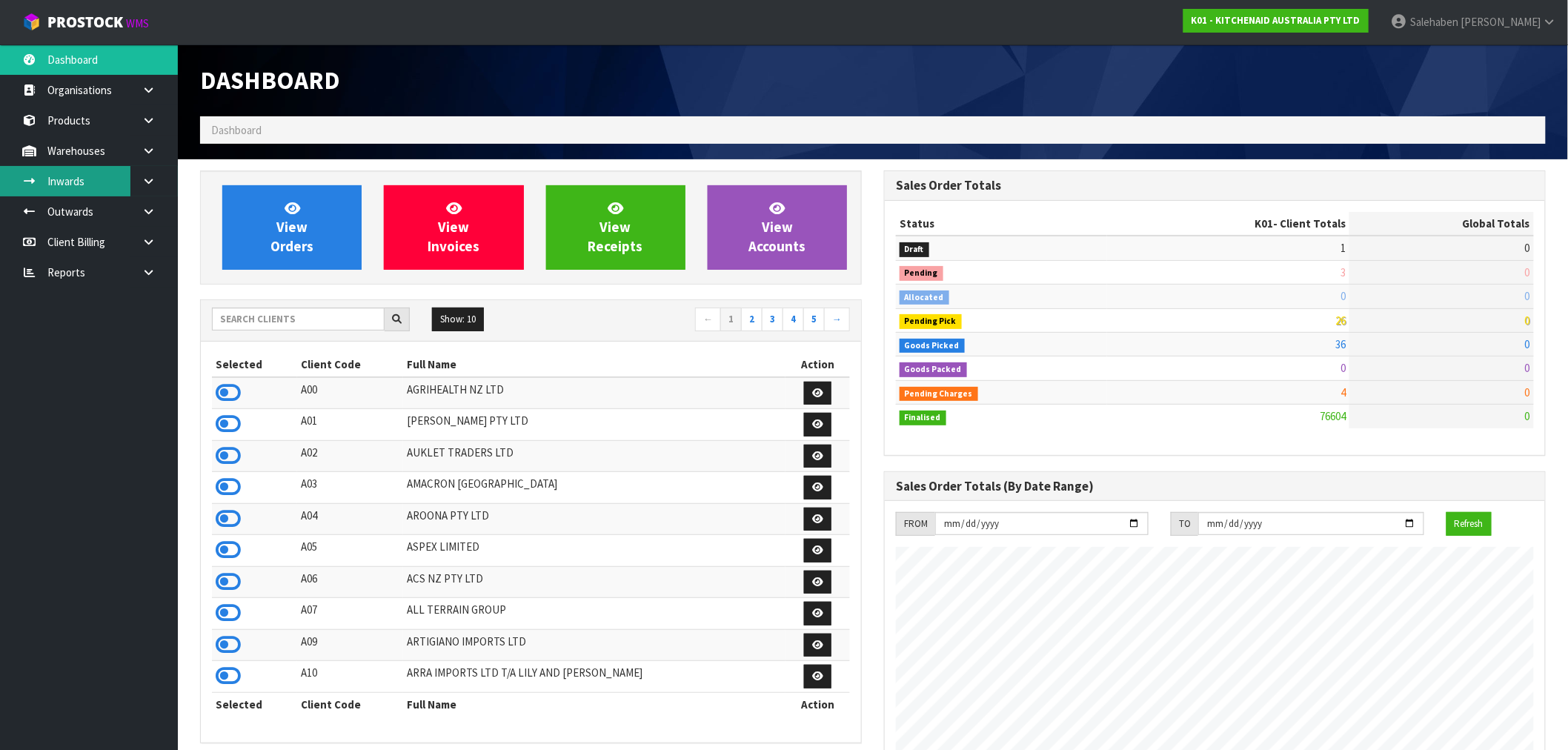
scroll to position [1123, 684]
click at [334, 321] on input "text" at bounding box center [298, 319] width 172 height 23
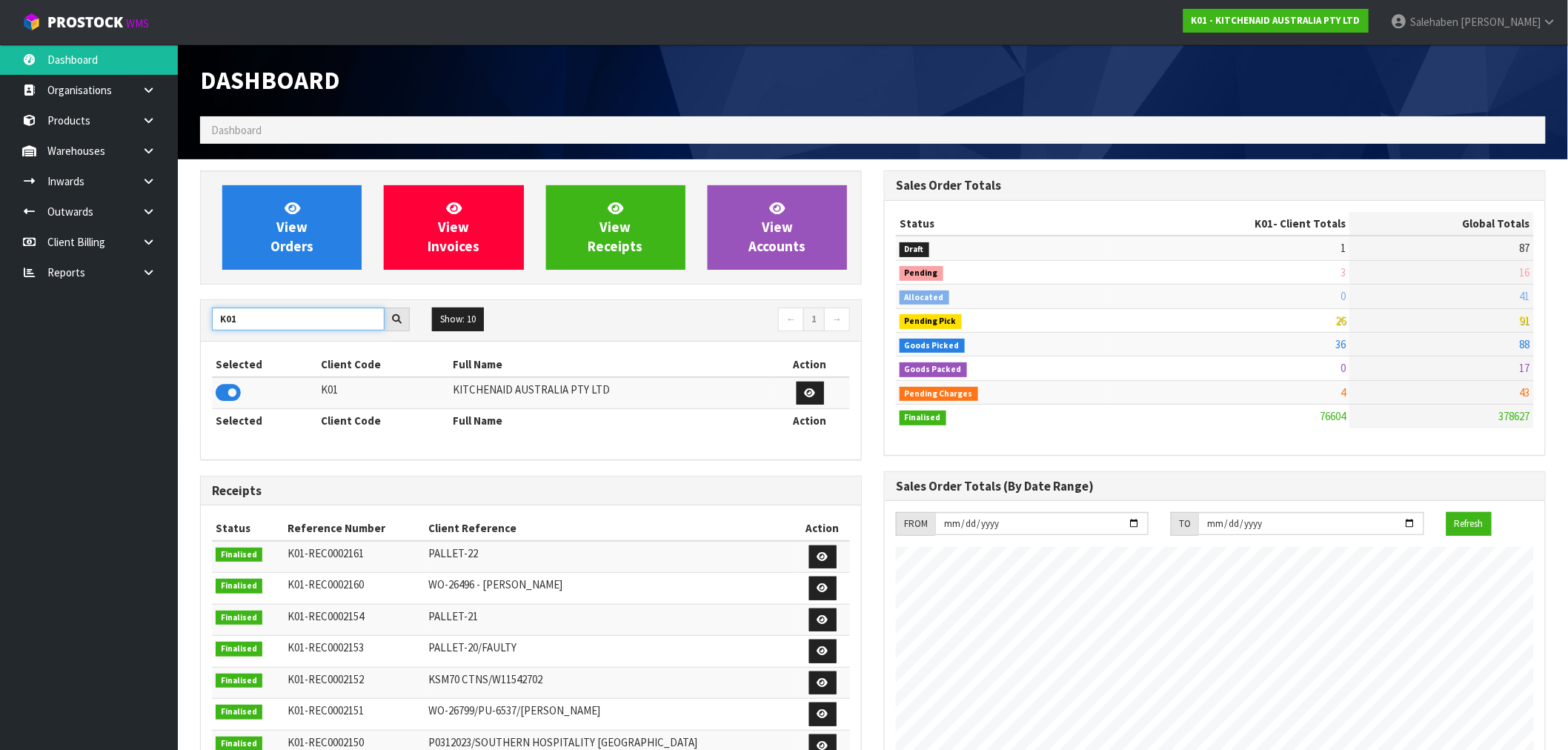
drag, startPoint x: 246, startPoint y: 325, endPoint x: 190, endPoint y: 330, distance: 56.2
click at [190, 330] on div "View Orders View Invoices View Receipts View Accounts K01 Show: 10 5 10 25 50 ←…" at bounding box center [531, 604] width 684 height 868
click at [225, 403] on icon at bounding box center [228, 393] width 25 height 22
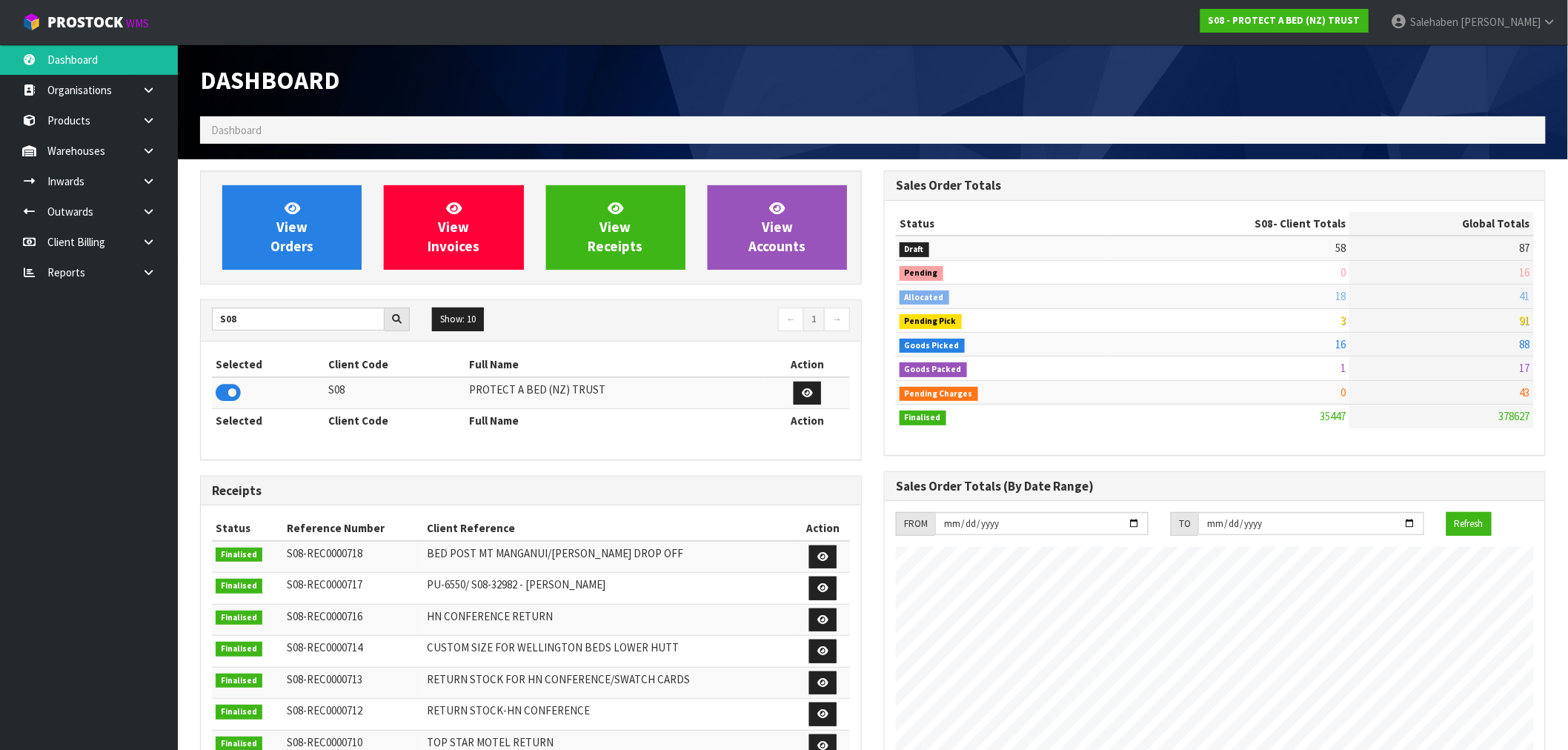
drag, startPoint x: 241, startPoint y: 297, endPoint x: 172, endPoint y: 341, distance: 81.8
click at [172, 341] on body "Toggle navigation ProStock WMS S08 - PROTECT A BED (NZ) TRUST [PERSON_NAME] Log…" at bounding box center [784, 375] width 1568 height 750
drag, startPoint x: 246, startPoint y: 319, endPoint x: 202, endPoint y: 330, distance: 45.4
click at [202, 330] on div "S08" at bounding box center [310, 320] width 220 height 24
click at [228, 397] on icon at bounding box center [228, 393] width 25 height 22
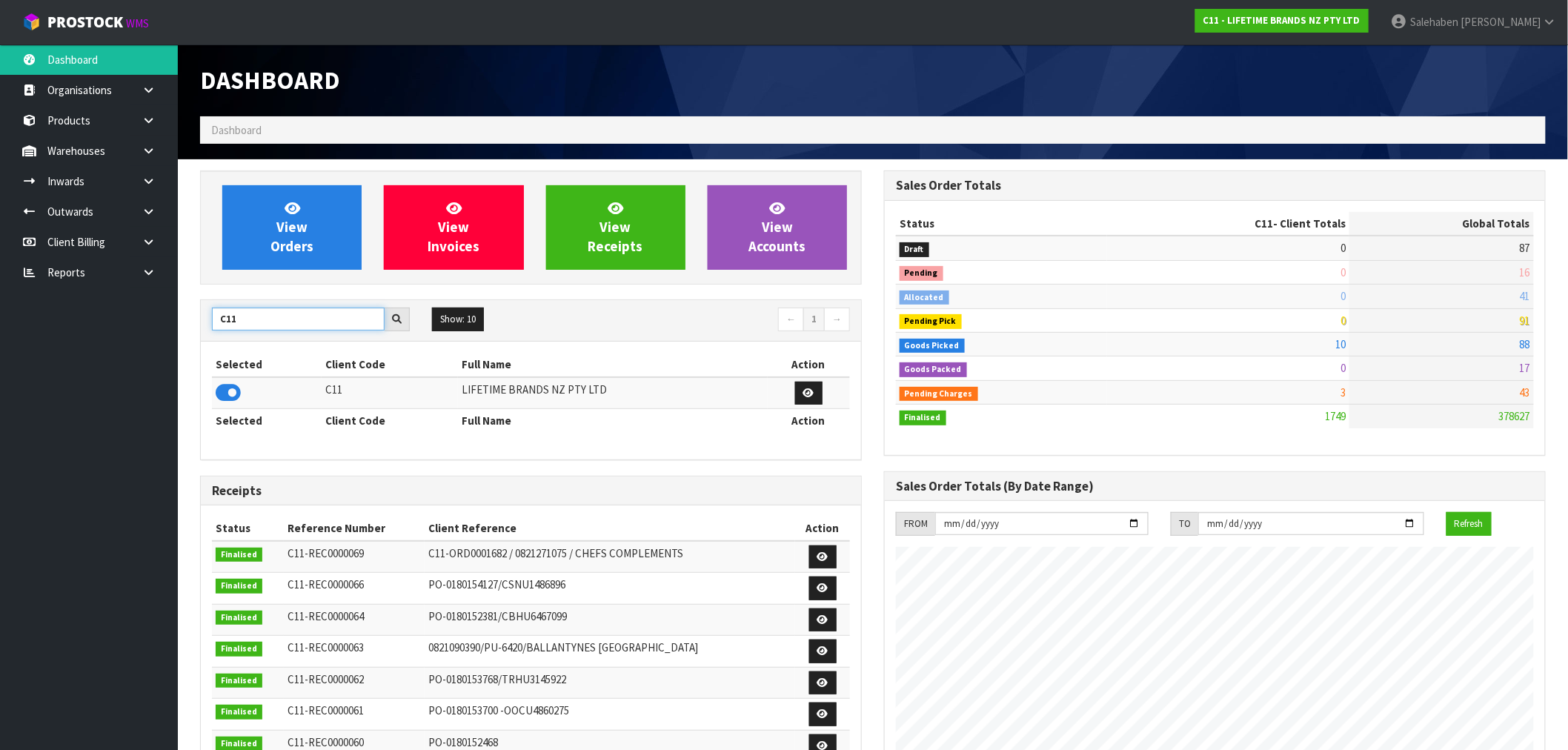
drag, startPoint x: 245, startPoint y: 315, endPoint x: 184, endPoint y: 338, distance: 65.2
click at [198, 332] on div "View Orders View Invoices View Receipts View Accounts C11 Show: 10 5 10 25 50 ←…" at bounding box center [531, 601] width 684 height 860
click at [228, 393] on icon at bounding box center [228, 393] width 25 height 22
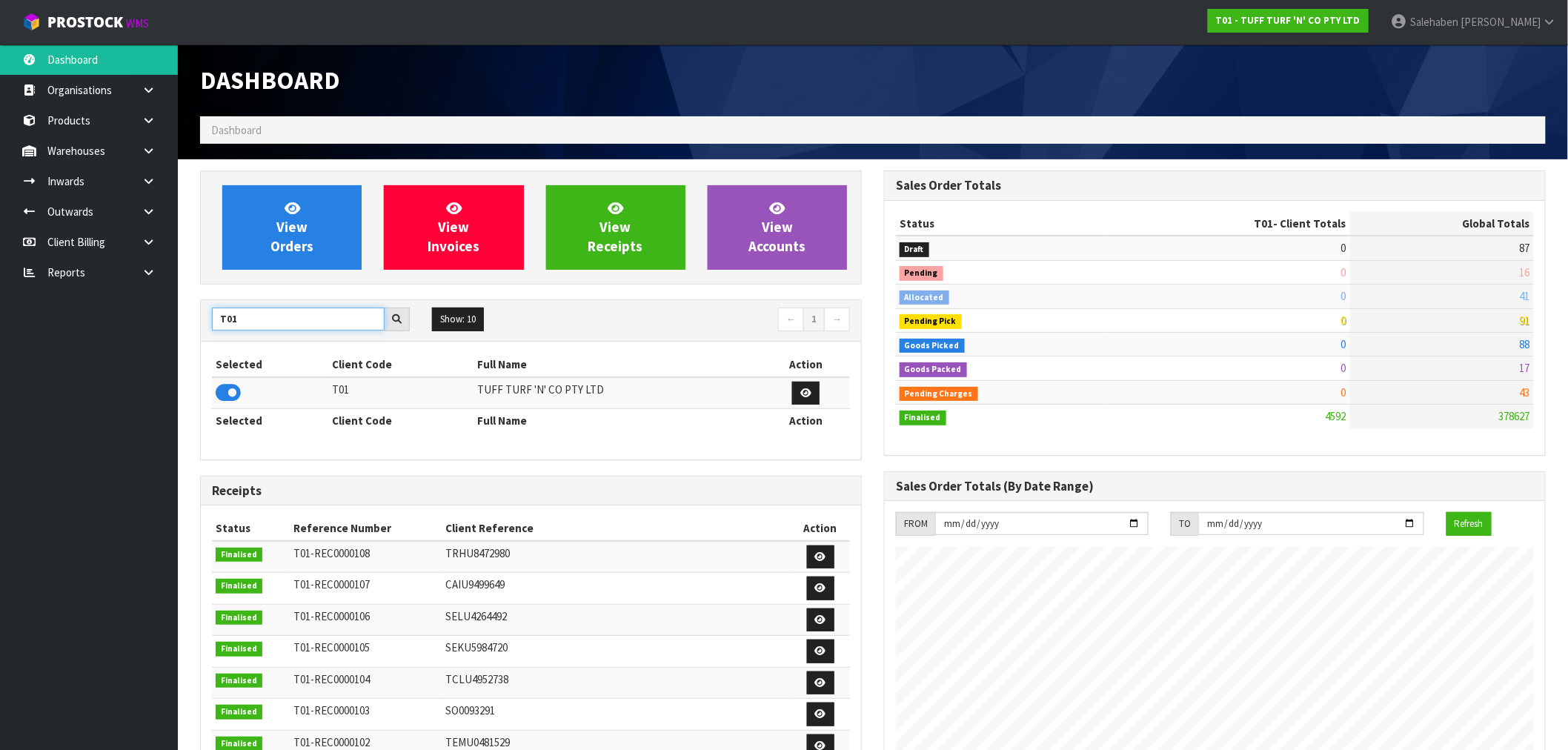
drag, startPoint x: 253, startPoint y: 319, endPoint x: 166, endPoint y: 340, distance: 89.5
click at [178, 337] on section "View Orders View Invoices View Receipts View Accounts T01 Show: 10 5 10 25 50 ←…" at bounding box center [872, 732] width 1390 height 1146
click at [221, 400] on icon at bounding box center [228, 393] width 25 height 22
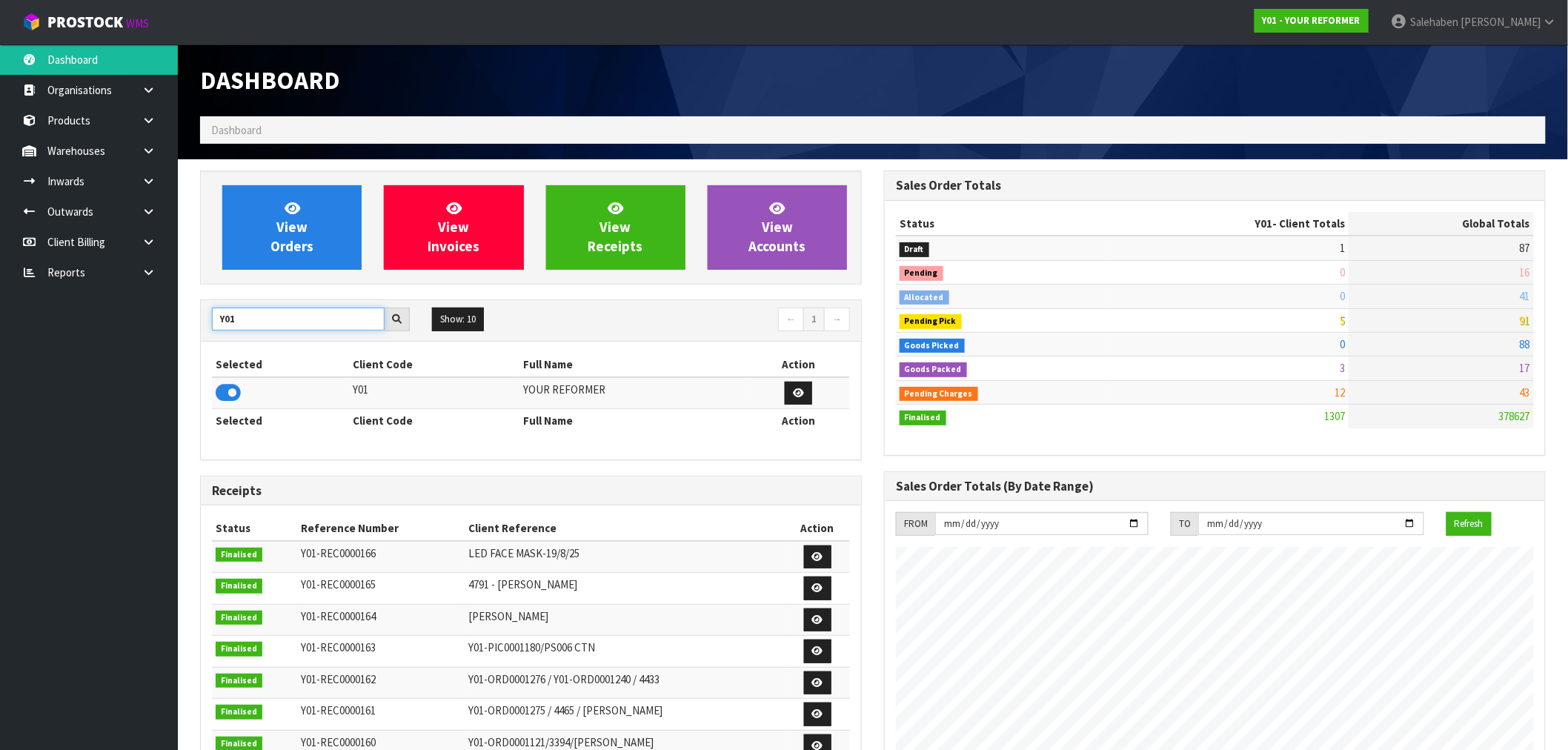
drag, startPoint x: 245, startPoint y: 324, endPoint x: 146, endPoint y: 347, distance: 101.6
click at [150, 343] on body "Toggle navigation ProStock WMS Y01 - YOUR REFORMER [PERSON_NAME] Logout Dashboa…" at bounding box center [784, 375] width 1568 height 750
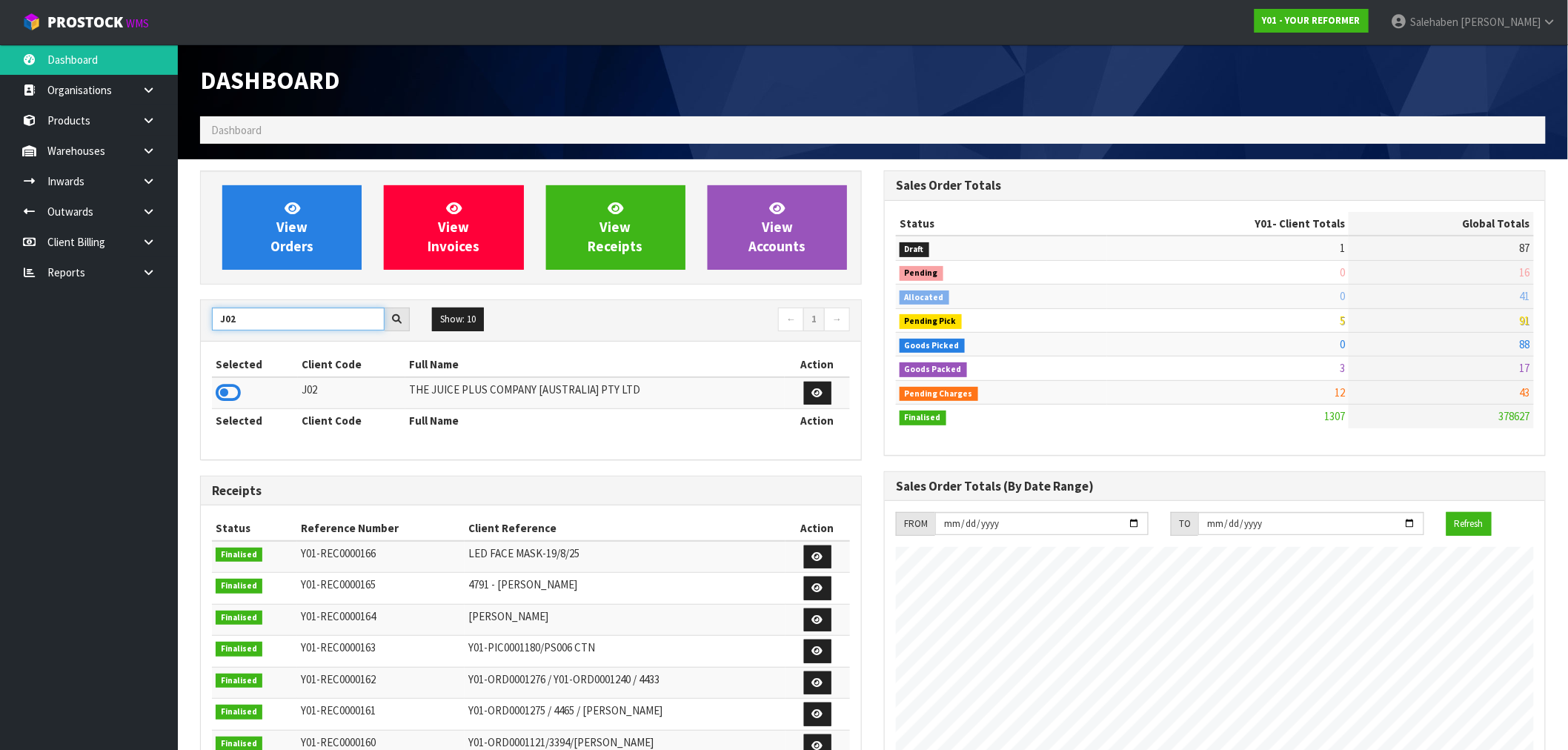
type input "J02"
drag, startPoint x: 214, startPoint y: 409, endPoint x: 230, endPoint y: 390, distance: 24.8
click at [230, 390] on icon at bounding box center [228, 393] width 25 height 22
